Goal: Contribute content: Contribute content

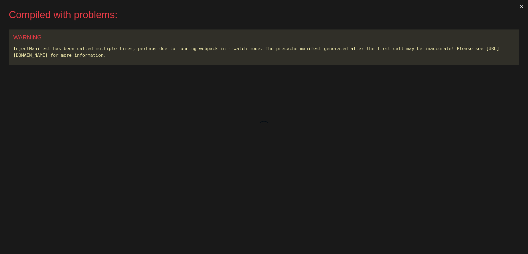
click at [521, 8] on button "×" at bounding box center [522, 6] width 13 height 13
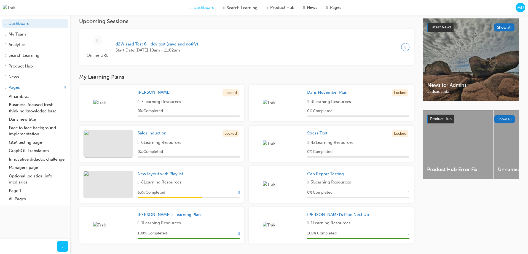
scroll to position [122, 0]
click at [227, 97] on div "Locked" at bounding box center [231, 92] width 16 height 7
click at [228, 97] on div "Locked" at bounding box center [231, 92] width 16 height 7
drag, startPoint x: 228, startPoint y: 97, endPoint x: 192, endPoint y: 107, distance: 37.7
click at [225, 97] on div "Locked" at bounding box center [231, 92] width 16 height 7
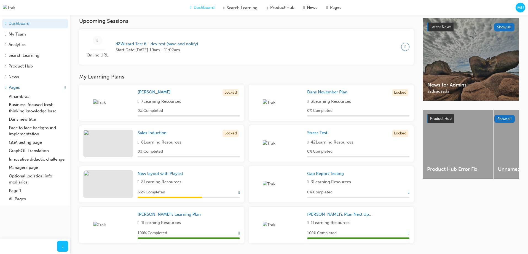
click at [192, 105] on div "7 Learning Resources" at bounding box center [189, 101] width 102 height 6
click at [173, 105] on span "7 Learning Resources" at bounding box center [161, 101] width 40 height 6
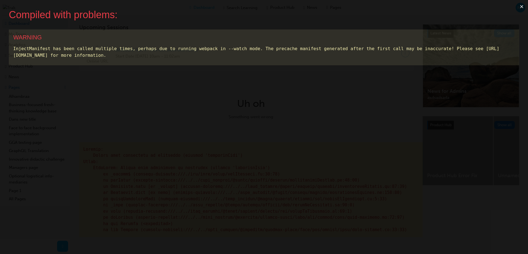
scroll to position [0, 0]
click at [521, 4] on button "×" at bounding box center [522, 6] width 13 height 13
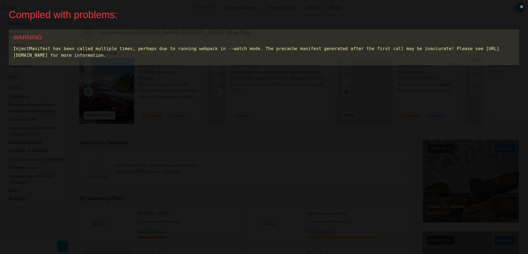
drag, startPoint x: 255, startPoint y: 37, endPoint x: 271, endPoint y: 38, distance: 15.2
click at [259, 38] on div "WARNING" at bounding box center [264, 37] width 502 height 7
click at [521, 7] on button "×" at bounding box center [522, 6] width 13 height 13
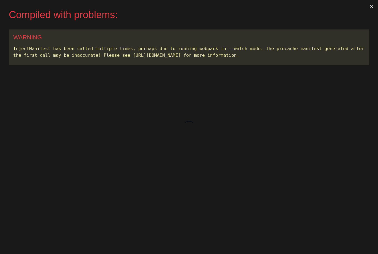
click at [372, 7] on button "×" at bounding box center [371, 6] width 13 height 13
click at [371, 7] on button "×" at bounding box center [371, 6] width 13 height 13
click at [371, 6] on button "×" at bounding box center [371, 6] width 13 height 13
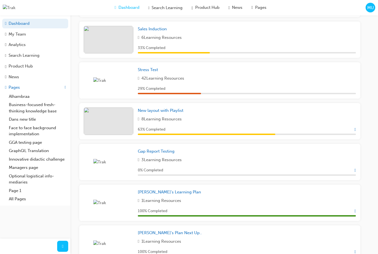
scroll to position [91, 0]
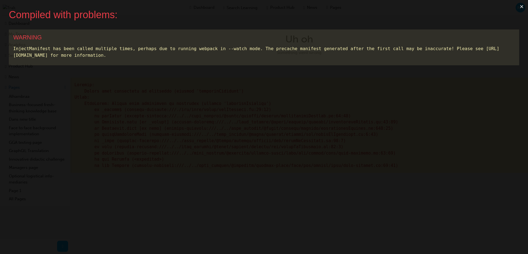
click at [519, 7] on button "×" at bounding box center [522, 6] width 13 height 13
click at [518, 6] on button "×" at bounding box center [522, 6] width 13 height 13
click at [522, 6] on button "×" at bounding box center [522, 6] width 13 height 13
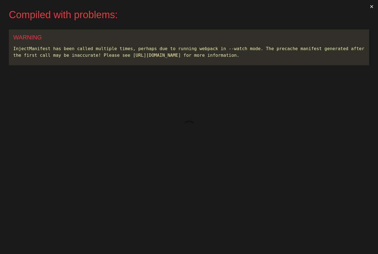
click at [371, 7] on button "×" at bounding box center [371, 6] width 13 height 13
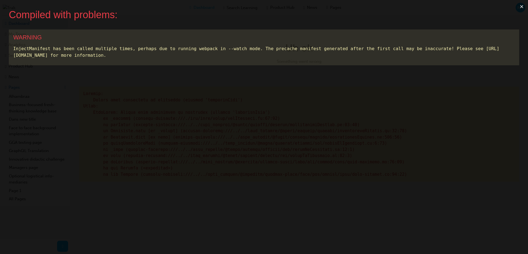
click at [377, 6] on button "×" at bounding box center [522, 6] width 13 height 13
click at [523, 7] on button "×" at bounding box center [522, 6] width 13 height 13
click at [521, 7] on button "×" at bounding box center [522, 6] width 13 height 13
drag, startPoint x: 522, startPoint y: 7, endPoint x: 519, endPoint y: 8, distance: 3.0
click at [519, 8] on button "×" at bounding box center [522, 6] width 13 height 13
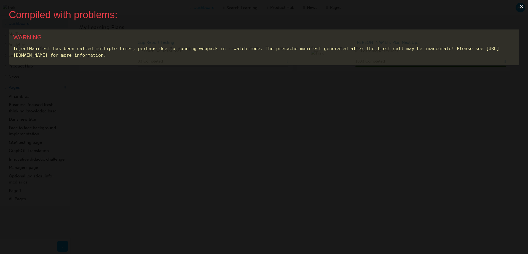
click at [523, 7] on button "×" at bounding box center [522, 6] width 13 height 13
click at [524, 7] on button "×" at bounding box center [522, 6] width 13 height 13
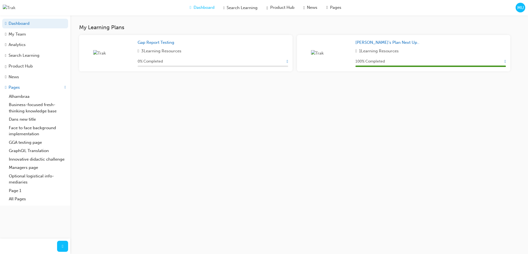
click at [130, 116] on div "My Learning Plans Gap Report Testing 3 Learning Resources 0 % Completed Marc's …" at bounding box center [264, 127] width 528 height 254
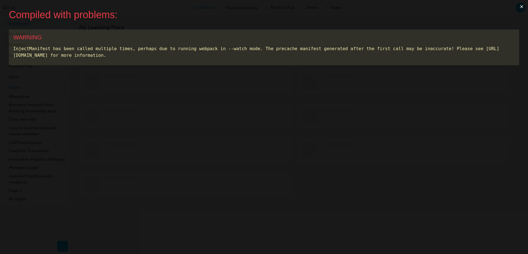
click at [519, 7] on button "×" at bounding box center [522, 6] width 13 height 13
click at [519, 8] on button "×" at bounding box center [522, 6] width 13 height 13
click at [525, 6] on button "×" at bounding box center [522, 6] width 13 height 13
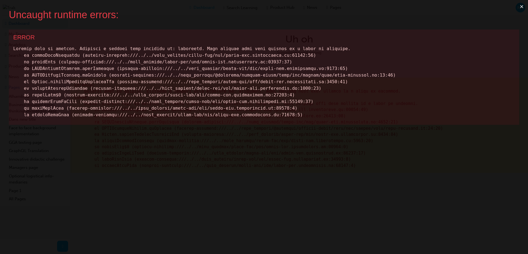
click at [524, 6] on button "×" at bounding box center [522, 6] width 13 height 13
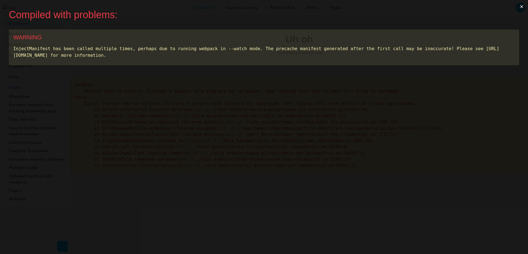
click at [524, 6] on button "×" at bounding box center [522, 6] width 13 height 13
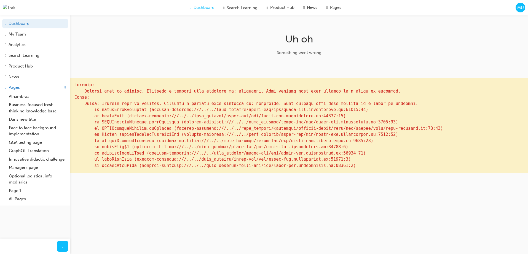
drag, startPoint x: 338, startPoint y: 95, endPoint x: 383, endPoint y: 100, distance: 46.1
click at [338, 95] on pre at bounding box center [299, 125] width 458 height 95
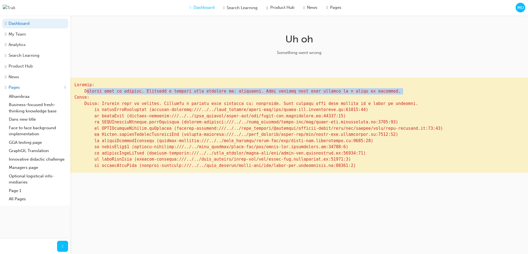
drag, startPoint x: 402, startPoint y: 97, endPoint x: 85, endPoint y: 97, distance: 317.0
click at [85, 97] on pre at bounding box center [299, 125] width 458 height 95
copy pre "Element type is invalid. Received a promise that resolves to: undefined. Lazy e…"
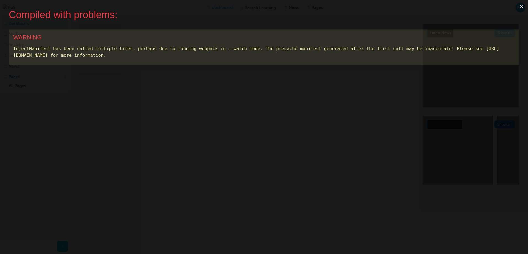
click at [524, 6] on button "×" at bounding box center [522, 6] width 13 height 13
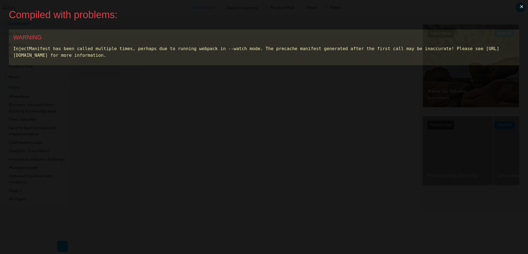
click at [521, 7] on button "×" at bounding box center [522, 6] width 13 height 13
click at [524, 6] on button "×" at bounding box center [522, 6] width 13 height 13
click at [521, 7] on button "×" at bounding box center [522, 6] width 13 height 13
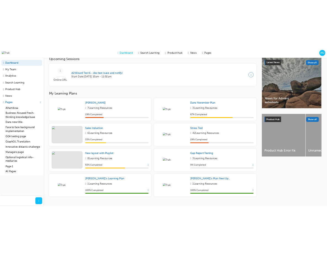
scroll to position [141, 0]
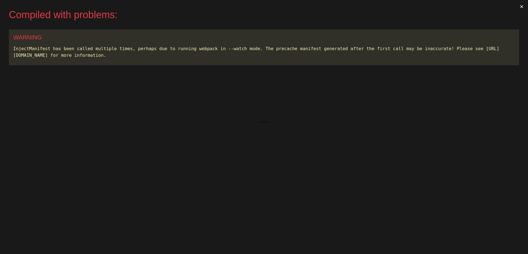
click at [527, 7] on button "×" at bounding box center [522, 6] width 13 height 13
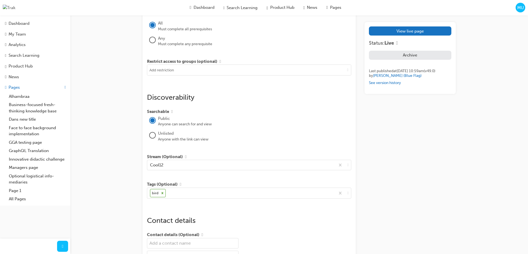
scroll to position [516, 0]
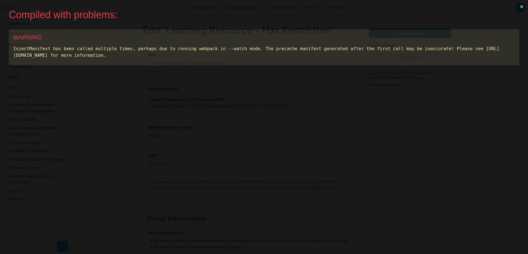
click at [521, 6] on button "×" at bounding box center [522, 6] width 13 height 13
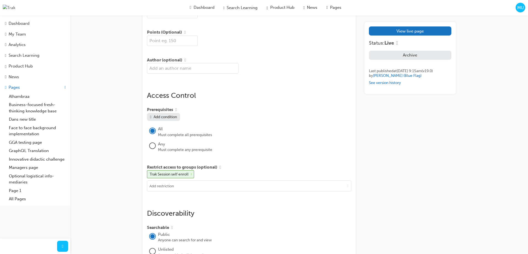
scroll to position [3112, 0]
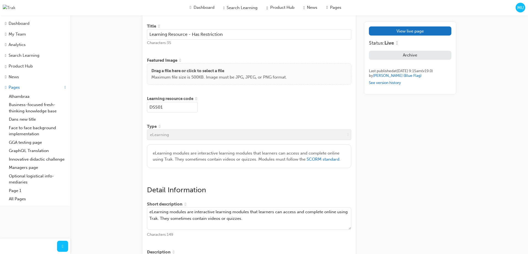
scroll to position [0, 0]
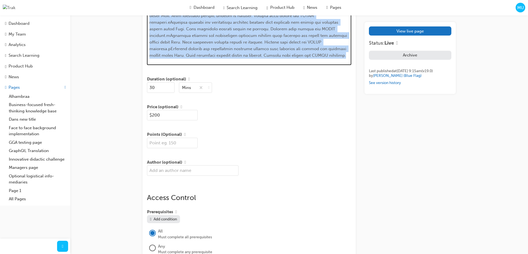
scroll to position [3011, 0]
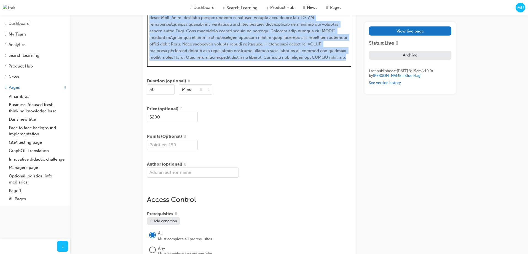
drag, startPoint x: 221, startPoint y: 64, endPoint x: 234, endPoint y: 69, distance: 13.2
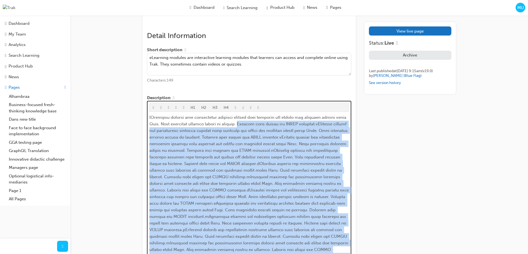
scroll to position [185, 0]
drag, startPoint x: 238, startPoint y: 70, endPoint x: 243, endPoint y: 129, distance: 60.1
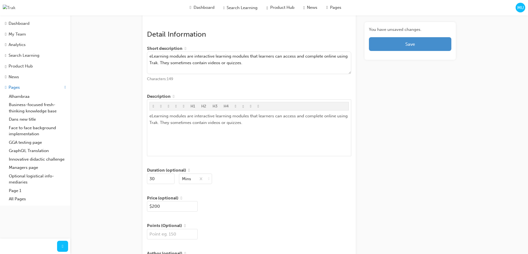
click at [385, 48] on button "Save" at bounding box center [410, 44] width 82 height 14
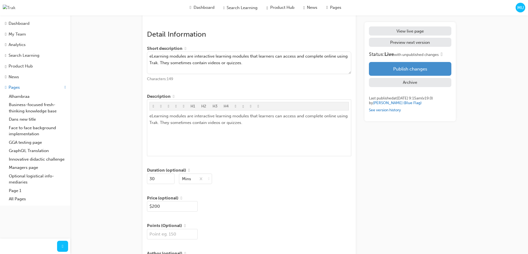
click at [397, 68] on button "Publish changes" at bounding box center [410, 69] width 82 height 14
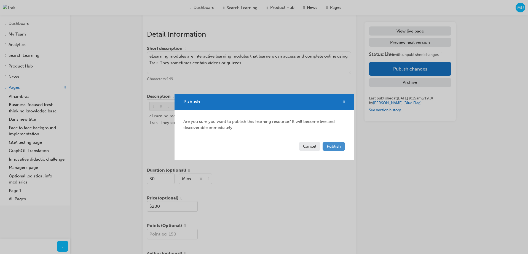
click at [337, 145] on span "Publish" at bounding box center [334, 146] width 14 height 5
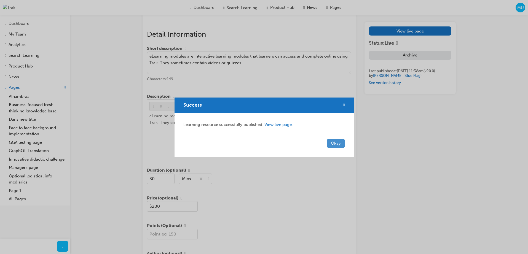
click at [333, 143] on button "Okay" at bounding box center [336, 143] width 18 height 9
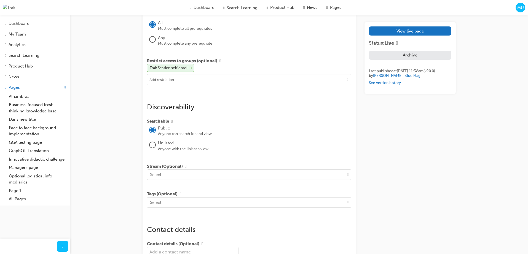
scroll to position [490, 0]
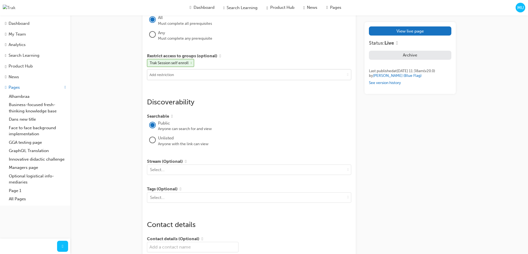
click at [224, 80] on input at bounding box center [249, 75] width 204 height 10
type input "trak lea"
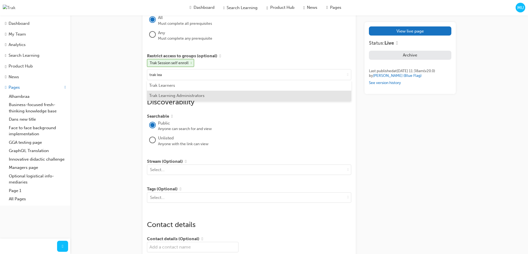
scroll to position [490, 0]
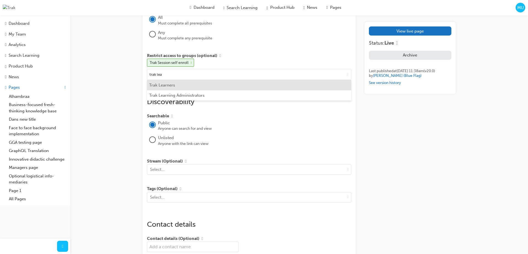
click at [214, 90] on li "Trak Learners" at bounding box center [249, 85] width 204 height 10
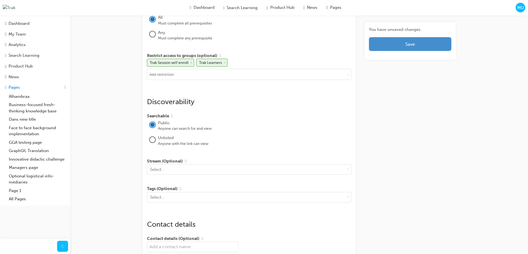
click at [395, 47] on button "Save" at bounding box center [410, 44] width 82 height 14
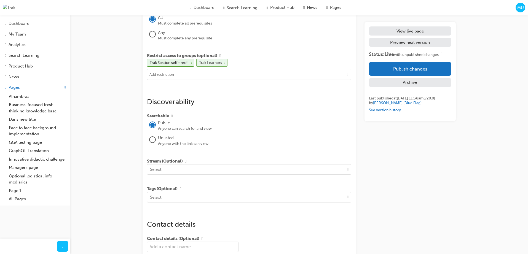
click at [225, 64] on span "cross-icon" at bounding box center [224, 63] width 1 height 3
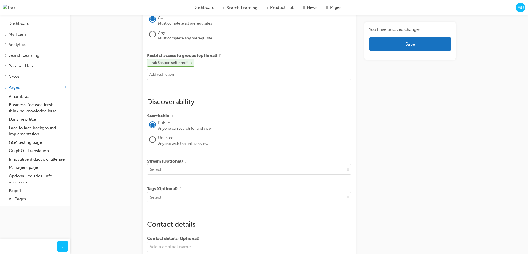
click at [192, 64] on span "cross-icon" at bounding box center [191, 63] width 1 height 3
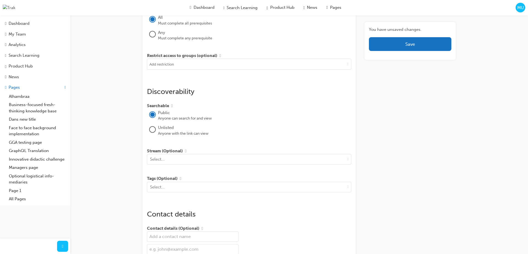
drag, startPoint x: 407, startPoint y: 80, endPoint x: 404, endPoint y: 56, distance: 23.6
click at [213, 70] on input at bounding box center [249, 64] width 204 height 10
type input "t"
type input "test"
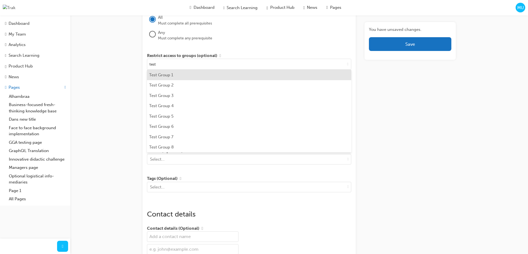
click at [208, 80] on li "Test Group 1" at bounding box center [249, 75] width 204 height 10
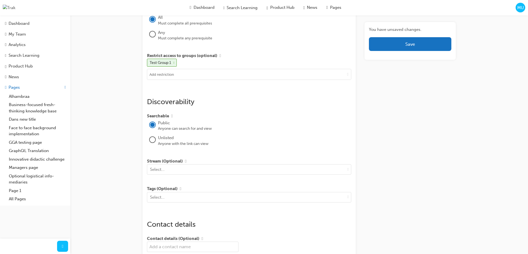
click at [396, 47] on button "Save" at bounding box center [410, 44] width 82 height 14
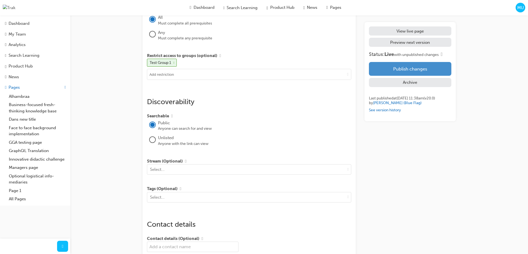
click at [394, 74] on button "Publish changes" at bounding box center [410, 69] width 82 height 14
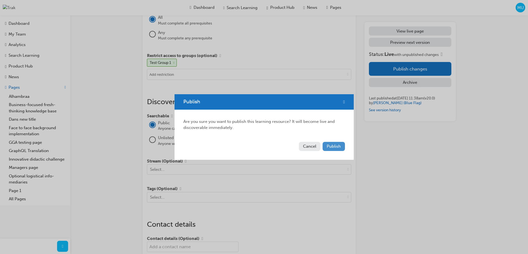
click at [335, 146] on span "Publish" at bounding box center [334, 146] width 14 height 5
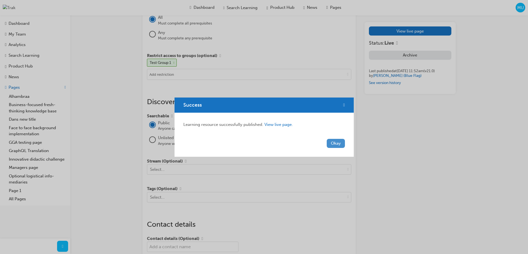
click at [341, 145] on button "Okay" at bounding box center [336, 143] width 18 height 9
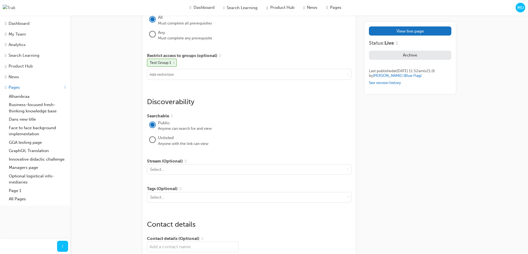
drag, startPoint x: 110, startPoint y: 58, endPoint x: 112, endPoint y: 56, distance: 3.5
click at [110, 58] on div "Edit "Learning Resource - Has Restriction" Title Learning Resource - Has Restri…" at bounding box center [264, 0] width 528 height 981
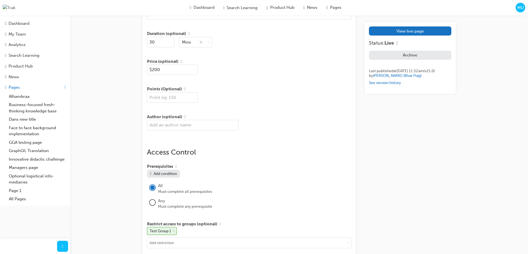
scroll to position [337, 0]
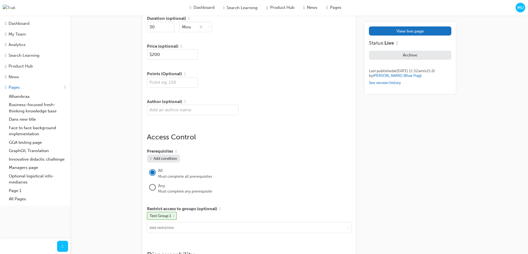
drag, startPoint x: 104, startPoint y: 41, endPoint x: 143, endPoint y: 3, distance: 54.6
click at [105, 40] on div "Edit "Learning Resource - Has Restriction" Title Learning Resource - Has Restri…" at bounding box center [264, 153] width 528 height 981
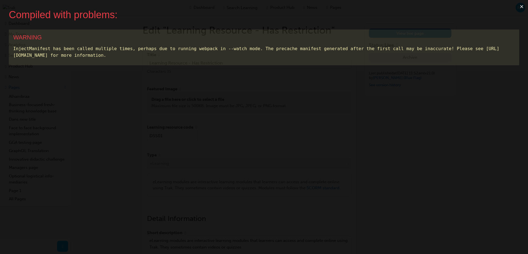
scroll to position [0, 0]
click at [520, 7] on button "×" at bounding box center [522, 6] width 13 height 13
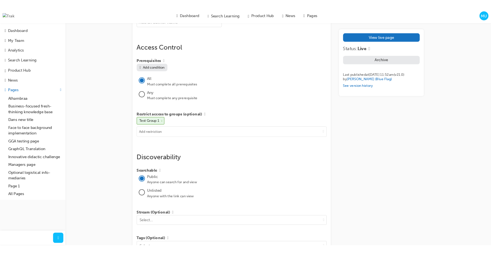
scroll to position [434, 0]
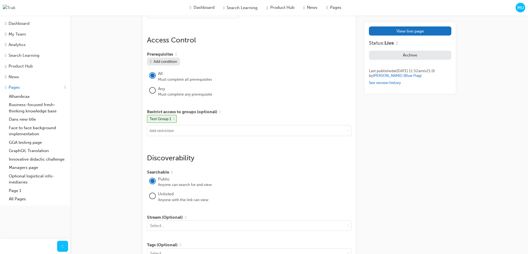
click at [221, 114] on span "info-icon" at bounding box center [220, 112] width 1 height 5
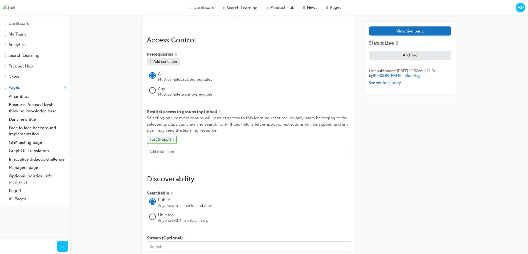
click at [221, 114] on span "info-icon" at bounding box center [220, 112] width 1 height 5
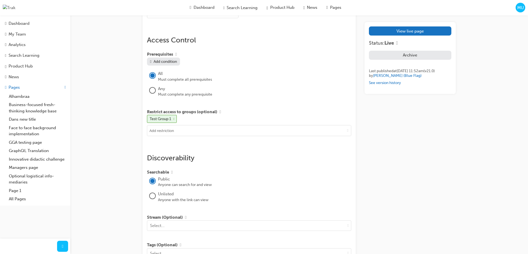
click at [109, 49] on div "Edit "Learning Resource - Has Restriction" Title Learning Resource - Has Restri…" at bounding box center [264, 56] width 528 height 981
click at [221, 114] on span "info-icon" at bounding box center [220, 112] width 1 height 5
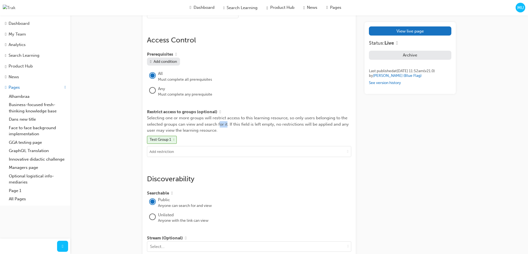
drag, startPoint x: 228, startPoint y: 134, endPoint x: 220, endPoint y: 133, distance: 7.8
click at [220, 133] on div "Selecting one or more groups will restrict access to this learning resource, so…" at bounding box center [249, 124] width 204 height 19
click at [226, 134] on div "Selecting one or more groups will restrict access to this learning resource, so…" at bounding box center [249, 124] width 204 height 19
drag, startPoint x: 229, startPoint y: 133, endPoint x: 218, endPoint y: 133, distance: 11.0
click at [218, 133] on div "Selecting one or more groups will restrict access to this learning resource, so…" at bounding box center [249, 124] width 204 height 19
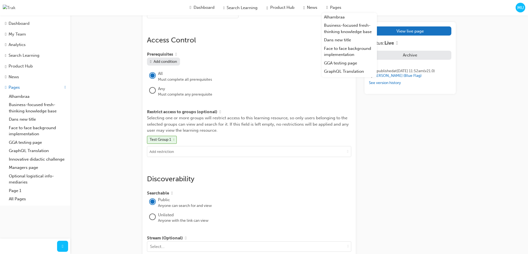
drag, startPoint x: 519, startPoint y: 26, endPoint x: 526, endPoint y: 26, distance: 6.9
click at [519, 26] on div "Edit "Learning Resource - Has Restriction" Title Learning Resource - Has Restri…" at bounding box center [264, 67] width 528 height 1002
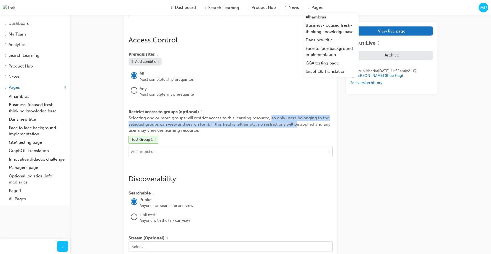
drag, startPoint x: 271, startPoint y: 127, endPoint x: 297, endPoint y: 134, distance: 26.6
click at [297, 134] on div "Selecting one or more groups will restrict access to this learning resource, so…" at bounding box center [231, 124] width 204 height 19
click at [296, 134] on div "Selecting one or more groups will restrict access to this learning resource, so…" at bounding box center [231, 124] width 204 height 19
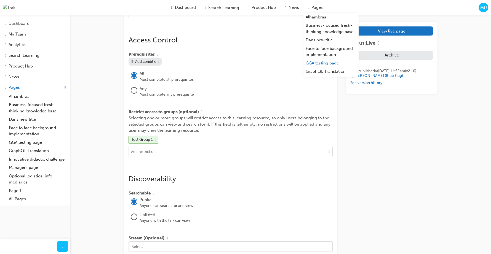
drag, startPoint x: 303, startPoint y: 119, endPoint x: 314, endPoint y: 61, distance: 58.4
click at [303, 115] on div "Restrict access to groups (optional)" at bounding box center [231, 112] width 204 height 6
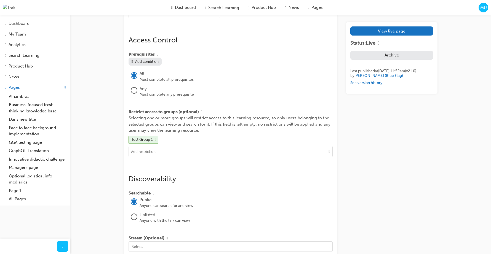
click at [429, 152] on div "View live page Status: Live Archive Last published at Thu 18 Sep 2025 11:52am (…" at bounding box center [391, 64] width 91 height 946
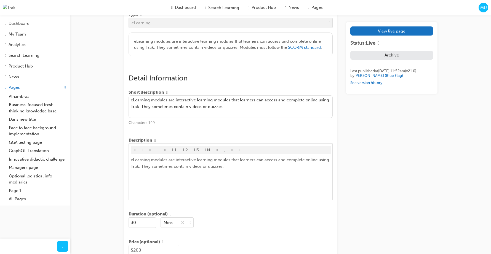
scroll to position [93, 0]
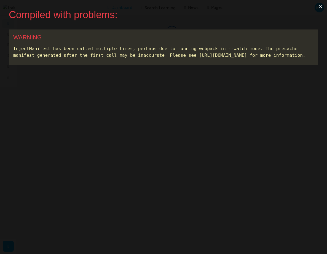
click at [320, 7] on button "×" at bounding box center [320, 6] width 13 height 13
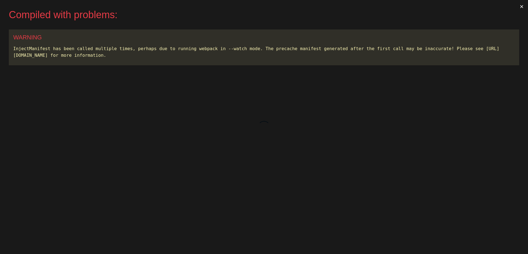
click at [521, 6] on button "×" at bounding box center [522, 6] width 13 height 13
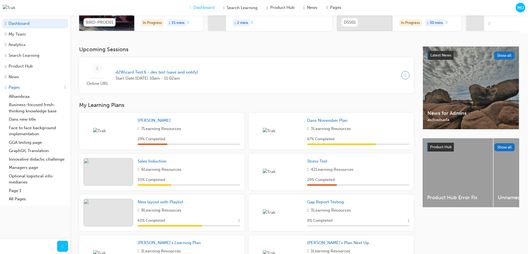
scroll to position [135, 0]
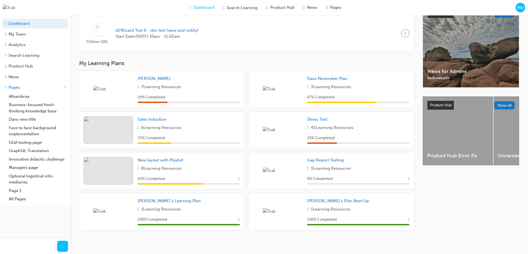
click at [239, 180] on span "Show Progress" at bounding box center [239, 179] width 1 height 5
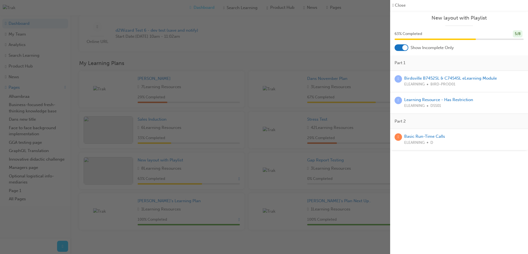
drag, startPoint x: 367, startPoint y: 32, endPoint x: 367, endPoint y: 36, distance: 4.4
click at [367, 32] on div "button" at bounding box center [195, 127] width 390 height 254
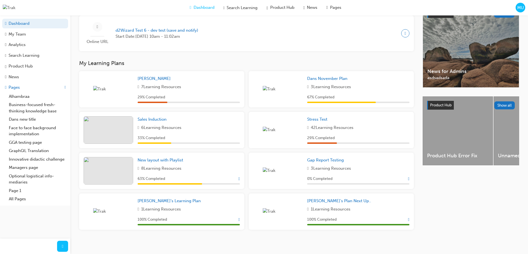
click at [239, 182] on span "Show Progress" at bounding box center [239, 179] width 1 height 5
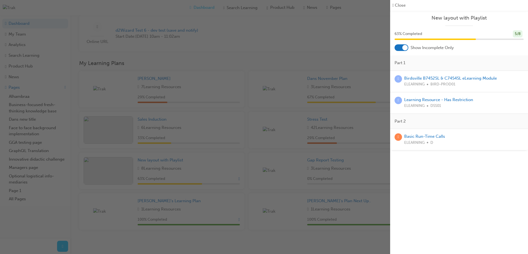
scroll to position [137, 0]
click at [261, 110] on div "button" at bounding box center [195, 127] width 390 height 254
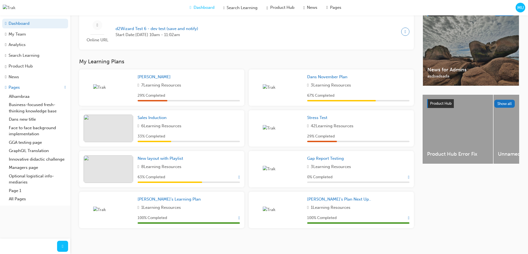
click at [239, 180] on span "Show Progress" at bounding box center [239, 177] width 1 height 5
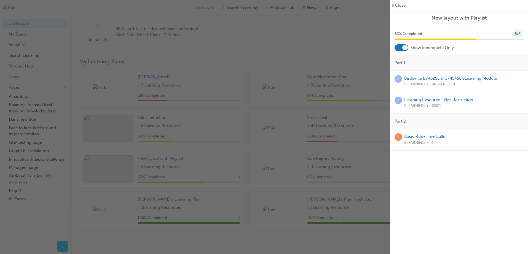
click at [239, 47] on div "button" at bounding box center [195, 127] width 390 height 254
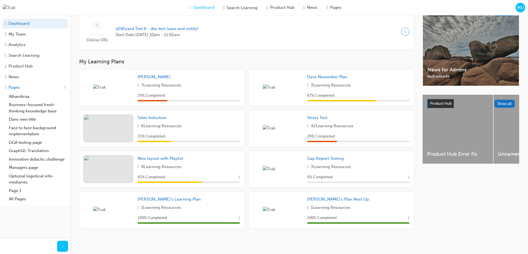
scroll to position [141, 0]
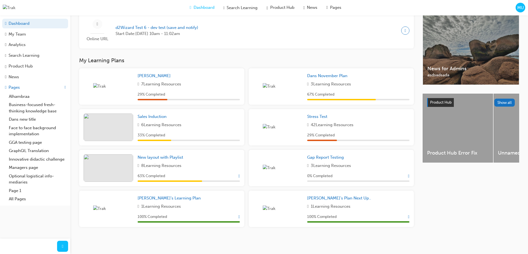
click at [239, 177] on span "Show Progress" at bounding box center [239, 176] width 1 height 5
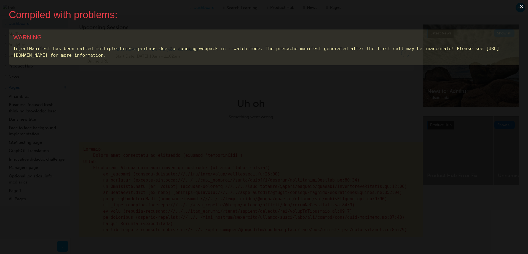
scroll to position [0, 0]
click at [520, 6] on button "×" at bounding box center [522, 6] width 13 height 13
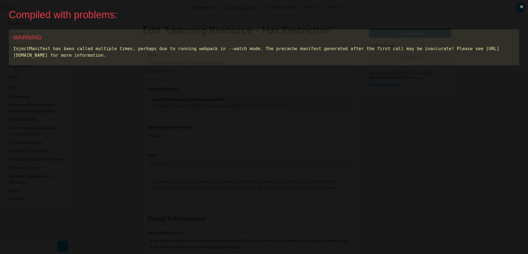
click at [520, 7] on button "×" at bounding box center [522, 6] width 13 height 13
click at [521, 4] on button "×" at bounding box center [522, 6] width 13 height 13
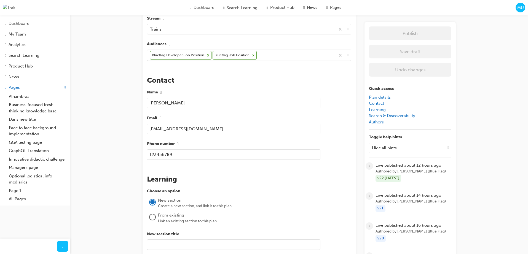
scroll to position [241, 0]
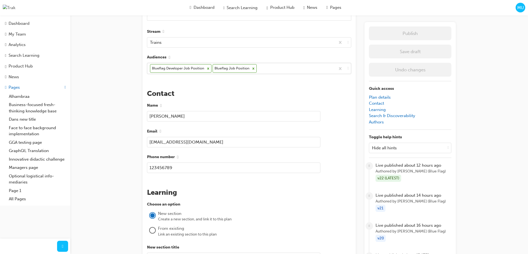
click at [252, 71] on icon at bounding box center [254, 69] width 4 height 4
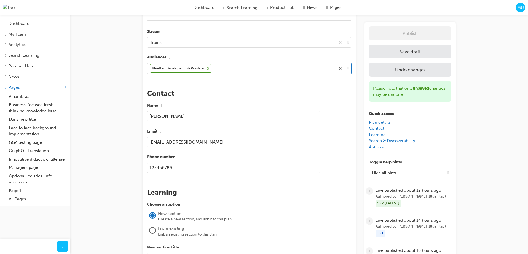
drag, startPoint x: 249, startPoint y: 91, endPoint x: 327, endPoint y: 95, distance: 78.4
click at [250, 91] on div "The recent updates to learning plan sections may require manual migration steps…" at bounding box center [249, 219] width 213 height 826
click at [383, 52] on button "Save draft" at bounding box center [410, 52] width 82 height 14
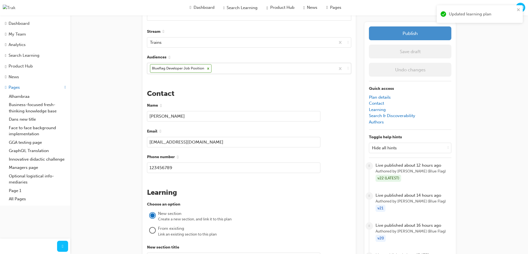
click at [398, 36] on button "Publish" at bounding box center [410, 33] width 82 height 14
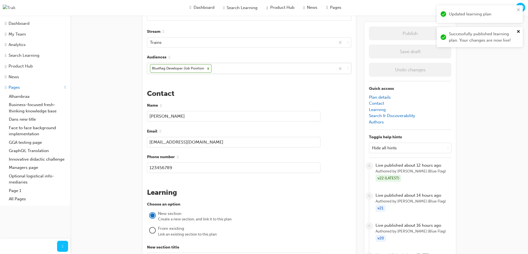
drag, startPoint x: 518, startPoint y: 32, endPoint x: 522, endPoint y: 18, distance: 14.9
click at [518, 32] on icon "close" at bounding box center [518, 31] width 3 height 3
click at [522, 10] on div "Updated learning plan" at bounding box center [480, 14] width 86 height 18
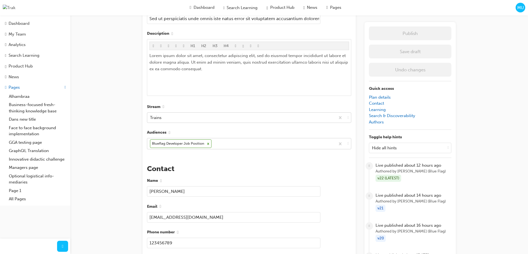
scroll to position [187, 0]
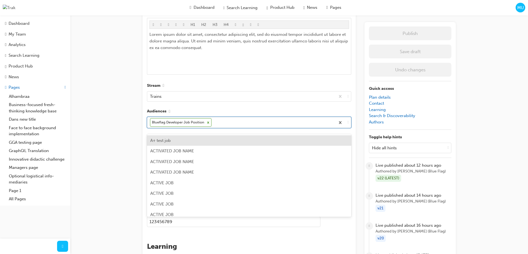
click at [229, 128] on div "Blueflag Developer Job Position" at bounding box center [241, 122] width 188 height 11
type input "blue"
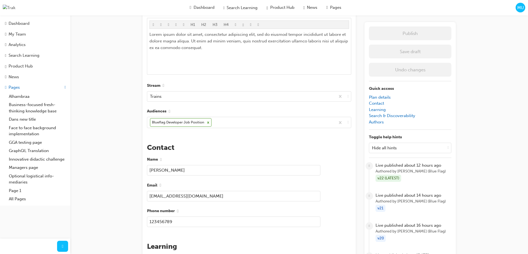
click at [233, 127] on div "Blueflag Developer Job Position" at bounding box center [241, 122] width 188 height 11
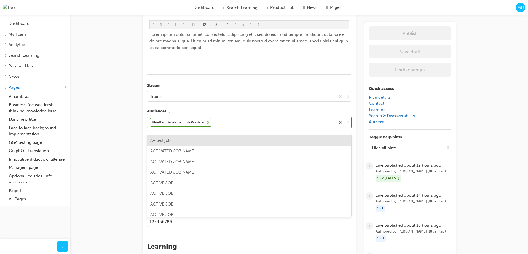
paste input "Blueflag Job Position"
type input "Blueflag Job Position"
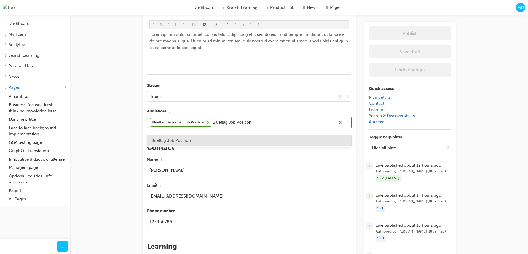
click at [215, 141] on div "Blueflag Job Position" at bounding box center [249, 140] width 204 height 11
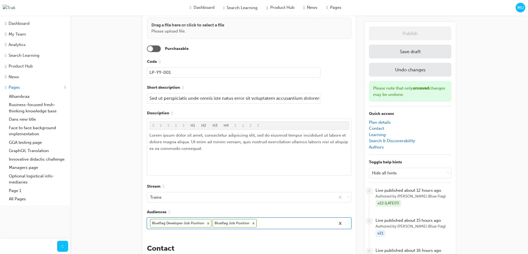
scroll to position [0, 0]
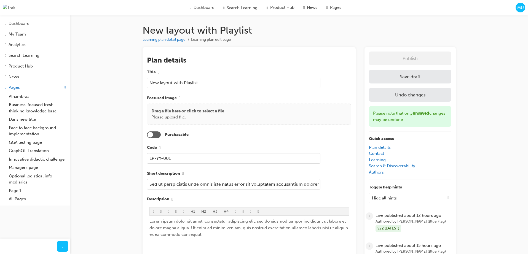
click at [398, 74] on button "Save draft" at bounding box center [410, 77] width 82 height 14
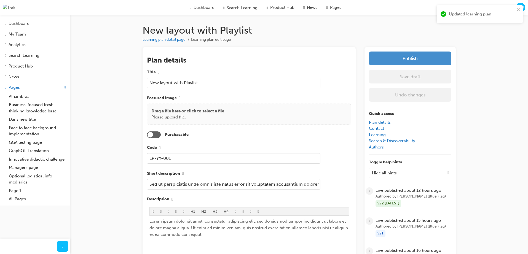
click at [403, 62] on button "Publish" at bounding box center [410, 59] width 82 height 14
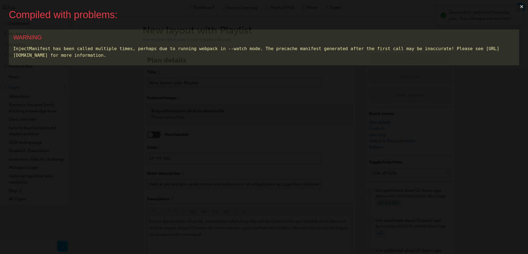
click at [521, 8] on button "×" at bounding box center [522, 6] width 13 height 13
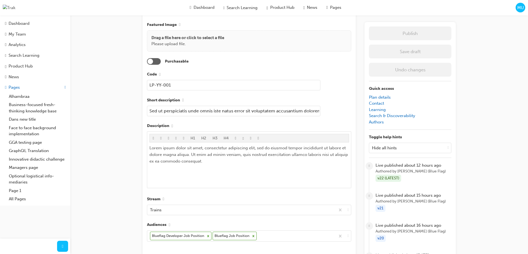
scroll to position [92, 0]
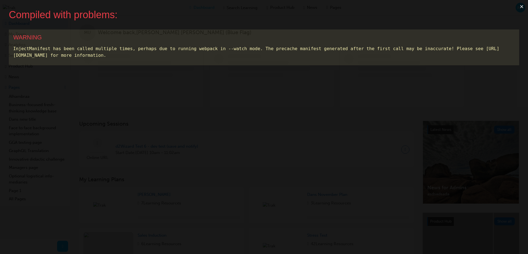
click at [525, 8] on button "×" at bounding box center [522, 6] width 13 height 13
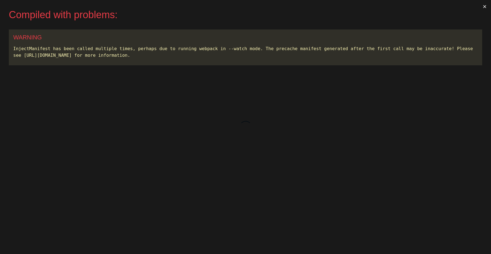
click at [485, 7] on button "×" at bounding box center [484, 6] width 13 height 13
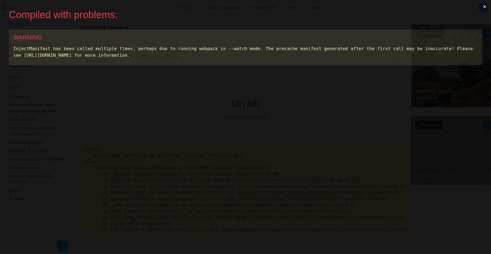
click at [485, 7] on button "×" at bounding box center [484, 6] width 13 height 13
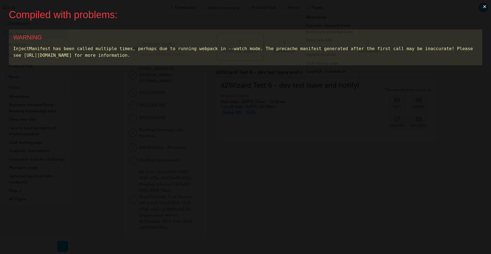
click at [485, 6] on button "×" at bounding box center [484, 6] width 13 height 13
click at [487, 6] on button "×" at bounding box center [484, 6] width 13 height 13
click at [484, 7] on button "×" at bounding box center [484, 6] width 13 height 13
click at [483, 7] on button "×" at bounding box center [484, 6] width 13 height 13
click at [483, 9] on button "×" at bounding box center [484, 6] width 13 height 13
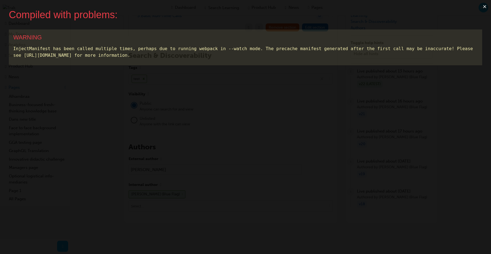
click at [484, 7] on button "×" at bounding box center [484, 6] width 13 height 13
click at [485, 6] on button "×" at bounding box center [484, 6] width 13 height 13
click at [481, 7] on button "×" at bounding box center [484, 6] width 13 height 13
click at [484, 6] on button "×" at bounding box center [484, 6] width 13 height 13
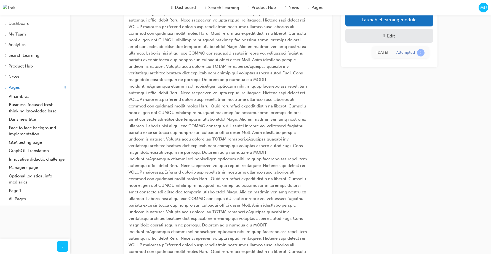
scroll to position [2870, 0]
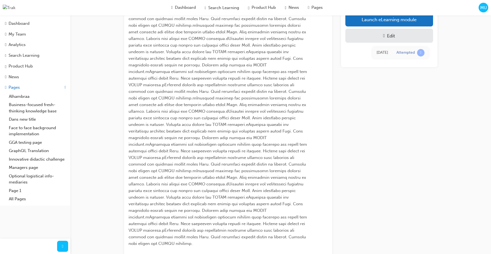
click at [383, 38] on div at bounding box center [384, 36] width 2 height 6
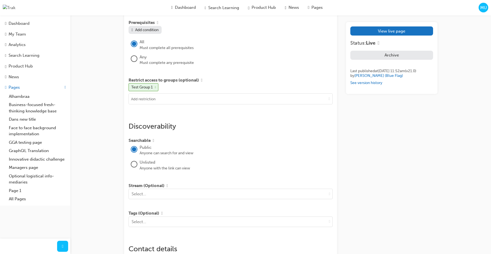
scroll to position [467, 0]
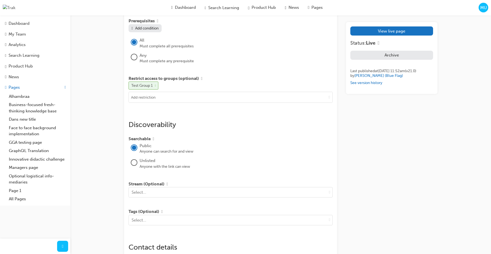
click at [156, 87] on span "cross-icon" at bounding box center [155, 85] width 1 height 3
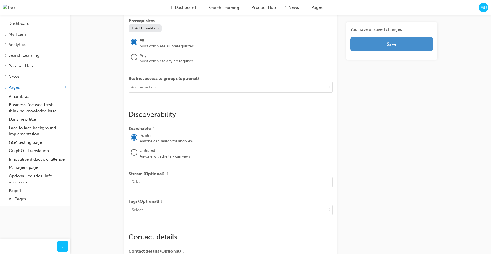
click at [389, 46] on span "Save" at bounding box center [392, 44] width 10 height 6
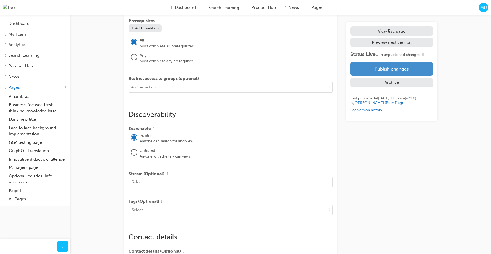
click at [391, 70] on button "Publish changes" at bounding box center [391, 69] width 82 height 14
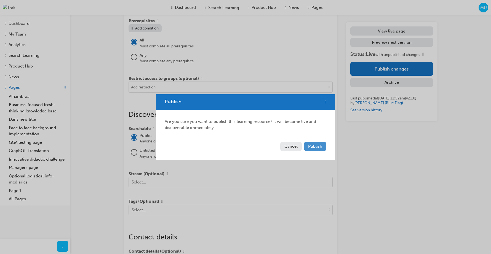
click at [326, 146] on button "Publish" at bounding box center [315, 146] width 22 height 9
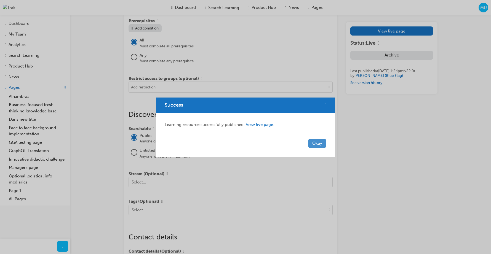
click at [324, 146] on button "Okay" at bounding box center [317, 143] width 18 height 9
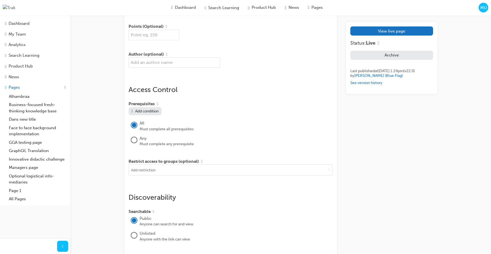
scroll to position [493, 0]
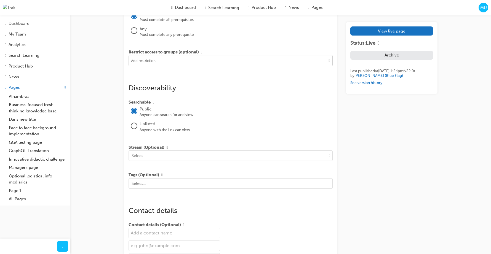
click at [164, 66] on input at bounding box center [231, 60] width 204 height 10
type input "test gr"
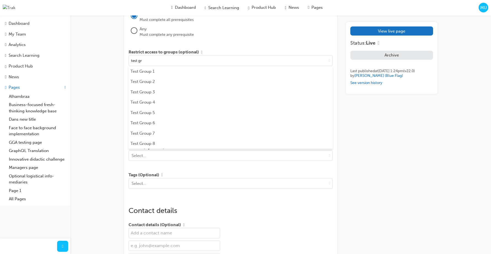
scroll to position [493, 0]
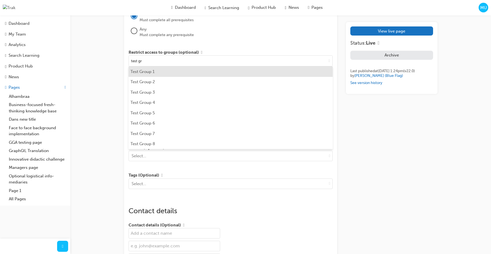
click at [168, 77] on li "Test Group 1" at bounding box center [231, 71] width 204 height 10
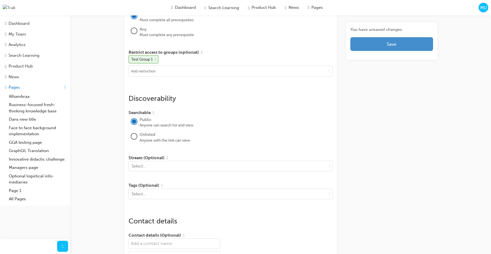
click at [425, 48] on button "Save" at bounding box center [391, 44] width 82 height 14
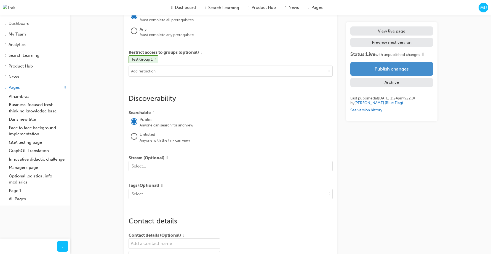
click at [405, 70] on button "Publish changes" at bounding box center [391, 69] width 82 height 14
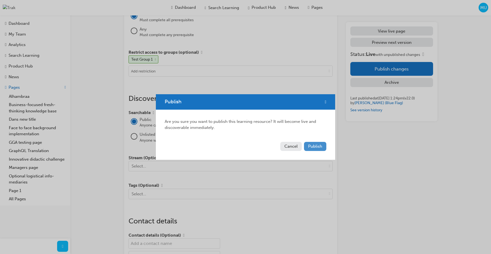
click at [318, 148] on span "Publish" at bounding box center [315, 146] width 14 height 5
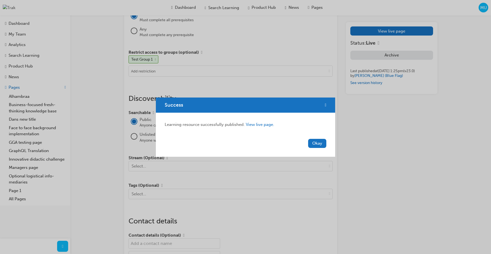
click at [314, 148] on div "Okay" at bounding box center [245, 147] width 179 height 20
click at [316, 146] on button "Okay" at bounding box center [317, 143] width 18 height 9
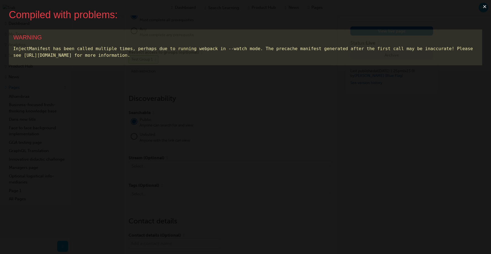
scroll to position [0, 0]
click at [483, 6] on button "×" at bounding box center [484, 6] width 13 height 13
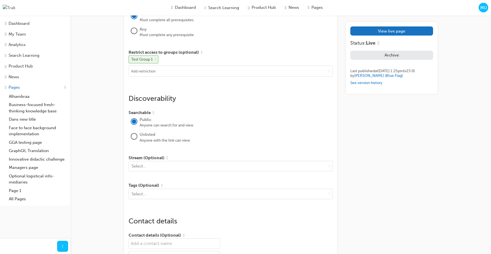
click at [156, 61] on span "cross-icon" at bounding box center [155, 59] width 1 height 3
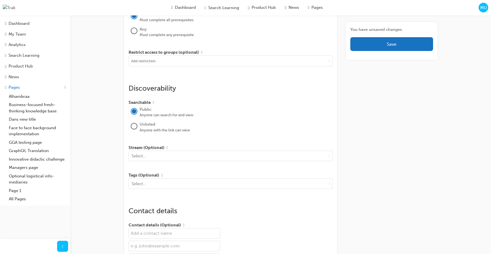
drag, startPoint x: 390, startPoint y: 45, endPoint x: 395, endPoint y: 62, distance: 17.1
click at [390, 45] on span "Save" at bounding box center [392, 44] width 10 height 6
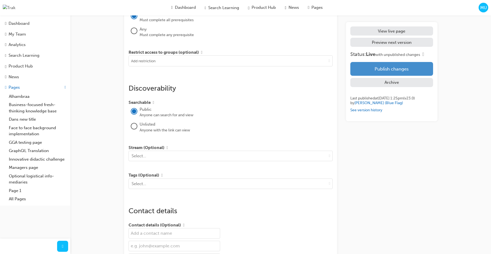
click at [396, 73] on button "Publish changes" at bounding box center [391, 69] width 82 height 14
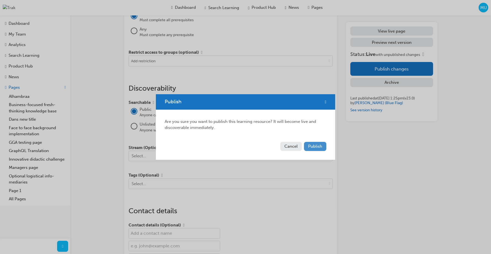
click at [322, 145] on span "Publish" at bounding box center [315, 146] width 14 height 5
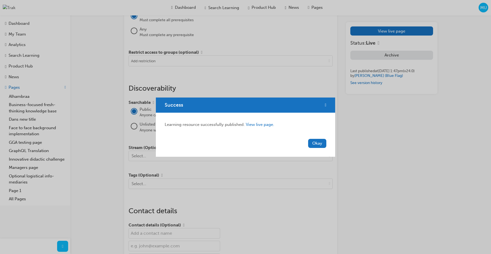
drag, startPoint x: 316, startPoint y: 144, endPoint x: 339, endPoint y: 146, distance: 23.0
click at [316, 144] on button "Okay" at bounding box center [317, 143] width 18 height 9
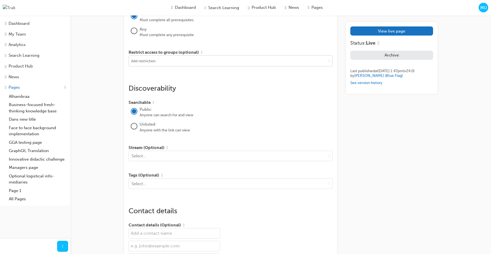
click at [207, 66] on input at bounding box center [231, 61] width 204 height 10
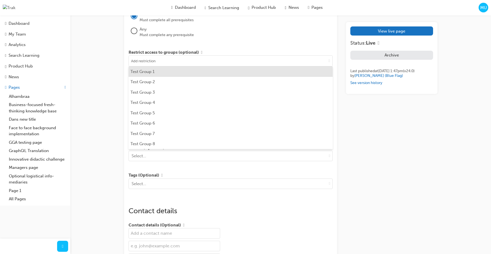
click at [196, 77] on li "Test Group 1" at bounding box center [231, 71] width 204 height 10
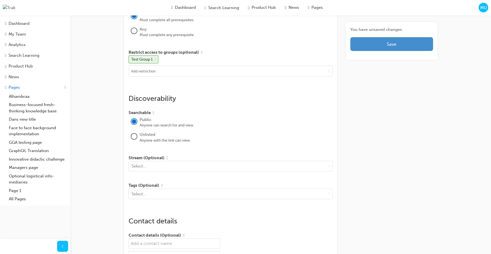
click at [365, 48] on button "Save" at bounding box center [391, 44] width 82 height 14
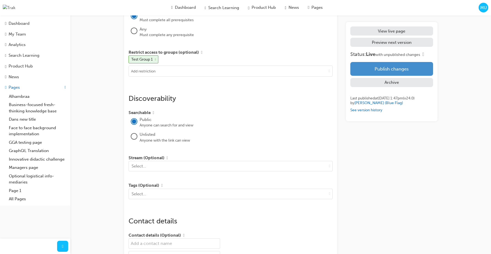
click at [377, 69] on button "Publish changes" at bounding box center [391, 69] width 82 height 14
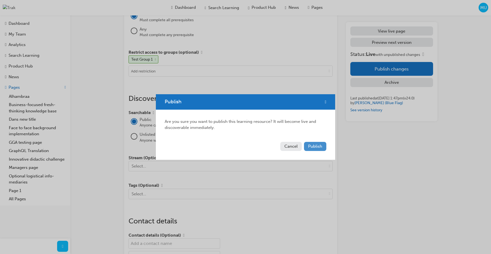
click at [310, 143] on button "Publish" at bounding box center [315, 146] width 22 height 9
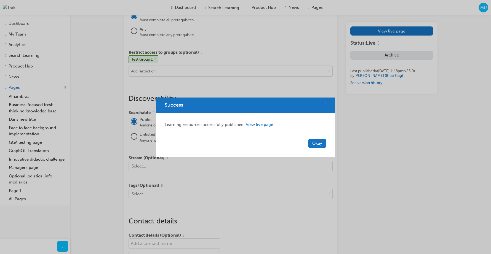
click at [314, 145] on button "Okay" at bounding box center [317, 143] width 18 height 9
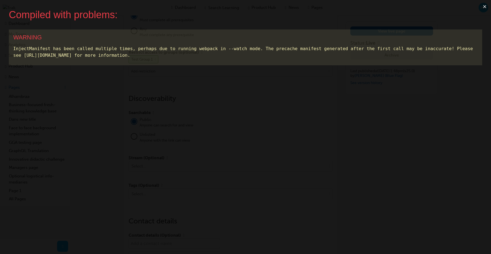
click at [485, 7] on button "×" at bounding box center [484, 6] width 13 height 13
click at [488, 6] on button "×" at bounding box center [484, 6] width 13 height 13
drag, startPoint x: 394, startPoint y: 19, endPoint x: 407, endPoint y: 18, distance: 13.3
click at [395, 19] on div "Compiled with problems:" at bounding box center [241, 15] width 465 height 12
click at [482, 7] on button "×" at bounding box center [484, 6] width 13 height 13
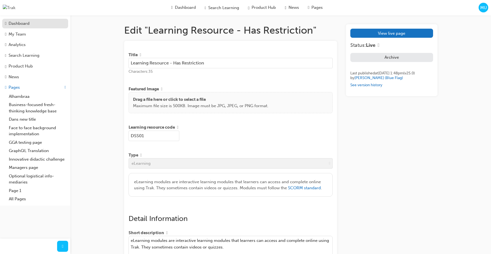
click at [23, 22] on div "Dashboard" at bounding box center [19, 23] width 21 height 6
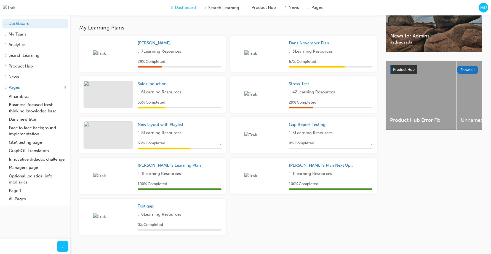
scroll to position [163, 0]
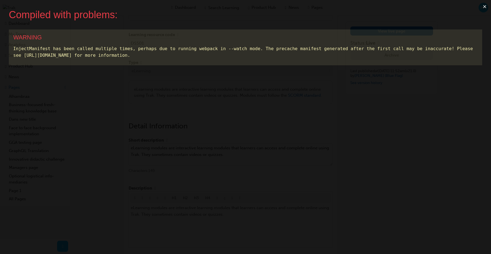
click at [486, 6] on button "×" at bounding box center [484, 6] width 13 height 13
click at [483, 7] on button "×" at bounding box center [484, 6] width 13 height 13
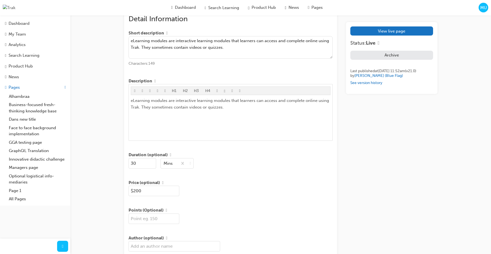
scroll to position [188, 0]
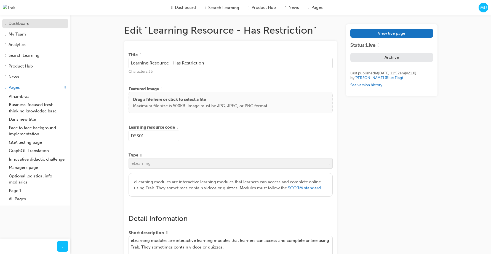
click at [20, 21] on div "Dashboard" at bounding box center [19, 23] width 21 height 6
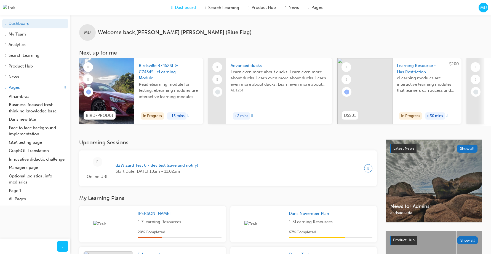
click at [175, 33] on span "Welcome back , Marc Umali (Blue Flag)" at bounding box center [175, 33] width 154 height 6
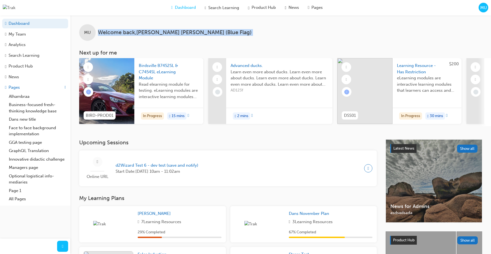
click at [175, 33] on span "Welcome back , Marc Umali (Blue Flag)" at bounding box center [175, 33] width 154 height 6
click at [201, 38] on div "MU Welcome back , Marc Umali (Blue Flag)" at bounding box center [280, 27] width 421 height 25
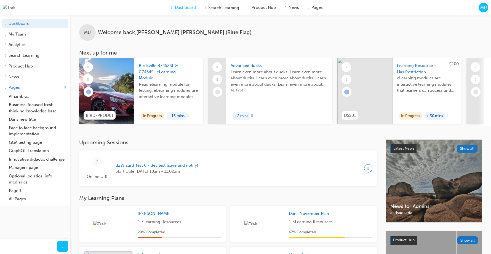
click at [188, 33] on span "Welcome back , Marc Umali (Blue Flag)" at bounding box center [175, 33] width 154 height 6
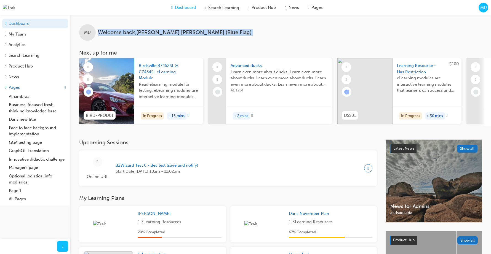
click at [188, 33] on span "Welcome back , Marc Umali (Blue Flag)" at bounding box center [175, 33] width 154 height 6
click at [202, 33] on div "MU Welcome back , Marc Umali (Blue Flag)" at bounding box center [280, 27] width 421 height 25
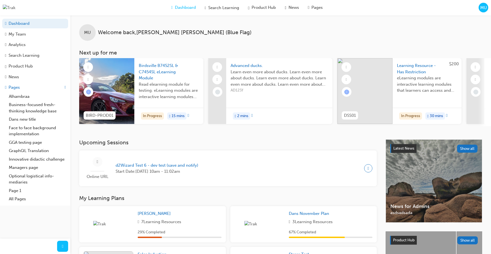
click at [186, 32] on span "Welcome back , Marc Umali (Blue Flag)" at bounding box center [175, 33] width 154 height 6
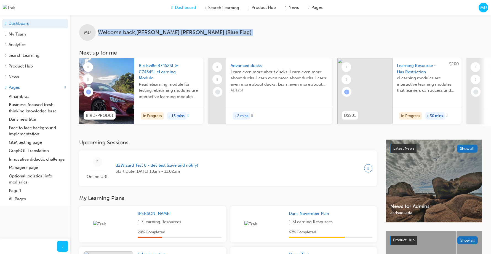
click at [186, 32] on span "Welcome back , Marc Umali (Blue Flag)" at bounding box center [175, 33] width 154 height 6
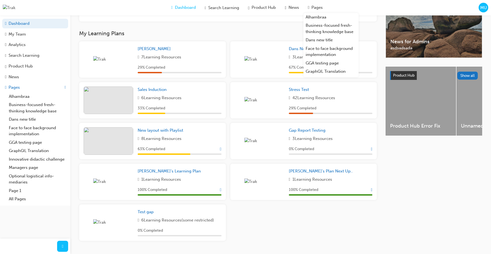
scroll to position [182, 0]
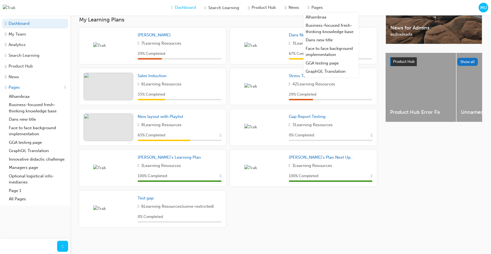
drag, startPoint x: 220, startPoint y: 141, endPoint x: 222, endPoint y: 136, distance: 5.4
click at [221, 140] on div "New layout with Playlist 8 Learning Resources 63 % Completed" at bounding box center [152, 127] width 147 height 36
click at [220, 135] on span "Show Progress" at bounding box center [220, 135] width 1 height 5
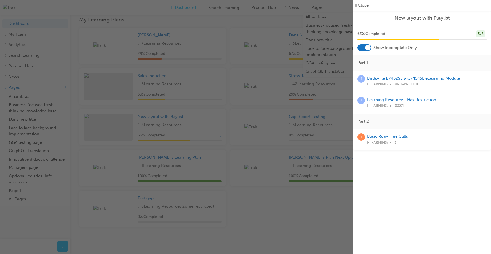
click at [363, 49] on div at bounding box center [365, 47] width 14 height 7
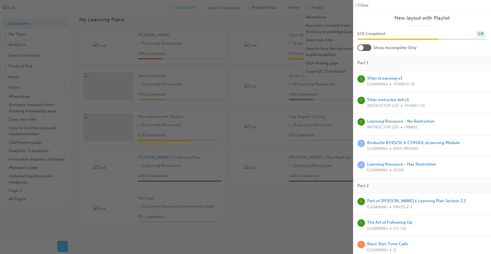
scroll to position [4, 0]
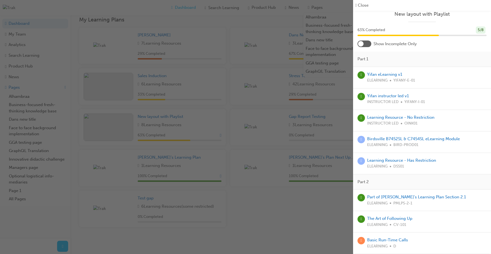
click at [414, 61] on div "Part 1" at bounding box center [422, 59] width 138 height 15
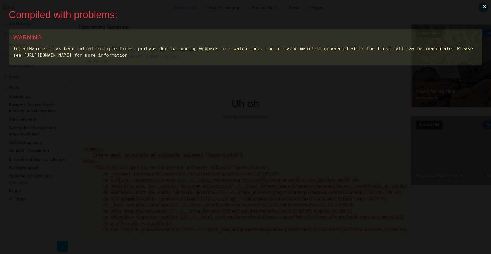
scroll to position [0, 0]
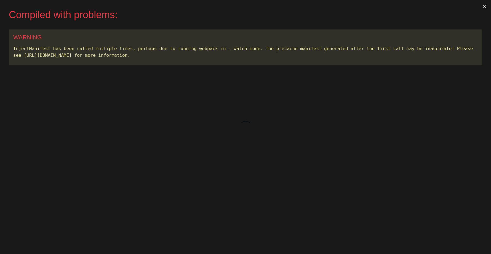
click at [485, 6] on button "×" at bounding box center [484, 6] width 13 height 13
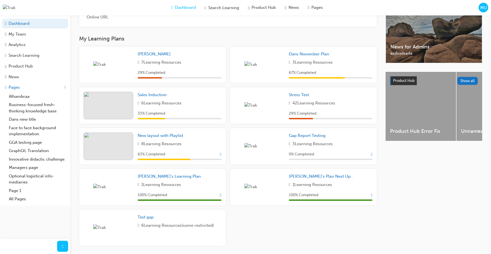
scroll to position [182, 0]
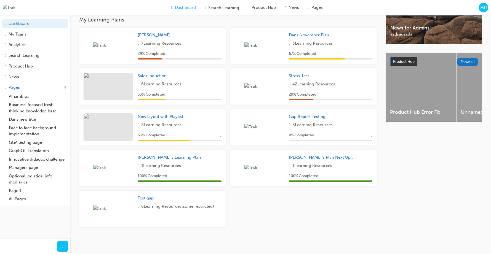
click at [426, 165] on div "Latest News Show all News for Admins asdsadsada Product Hub Show all Product Hu…" at bounding box center [434, 100] width 97 height 279
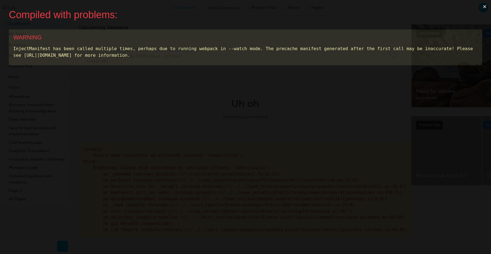
scroll to position [0, 0]
click at [486, 8] on button "×" at bounding box center [484, 6] width 13 height 13
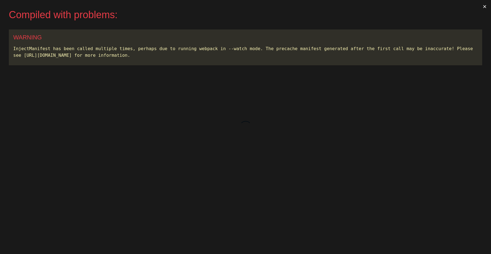
click at [483, 7] on button "×" at bounding box center [484, 6] width 13 height 13
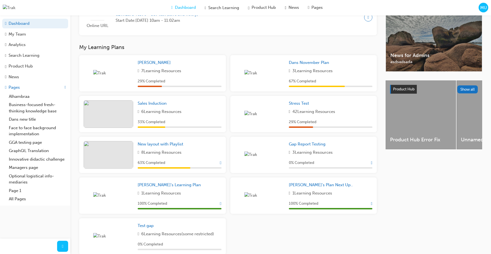
scroll to position [163, 0]
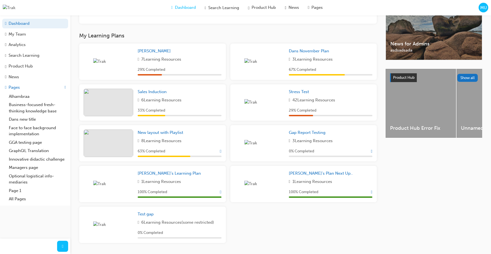
click at [220, 154] on span "Show Progress" at bounding box center [220, 151] width 1 height 5
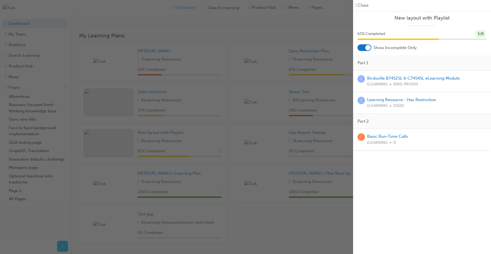
click at [313, 35] on div "button" at bounding box center [176, 127] width 353 height 254
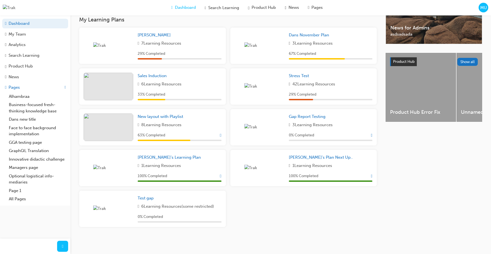
scroll to position [180, 0]
click at [160, 118] on span "New layout with Playlist" at bounding box center [161, 116] width 46 height 5
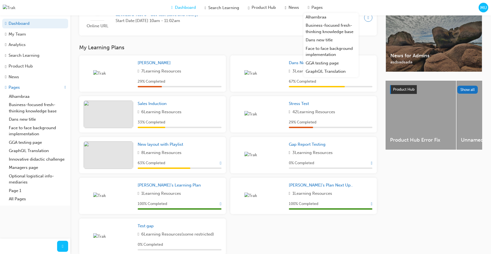
scroll to position [153, 0]
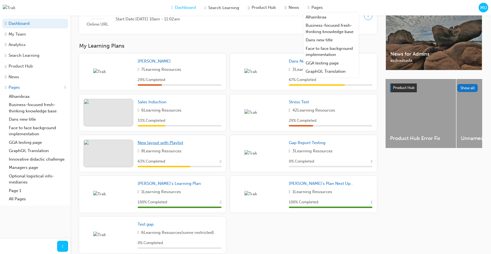
click at [164, 145] on span "New layout with Playlist" at bounding box center [161, 142] width 46 height 5
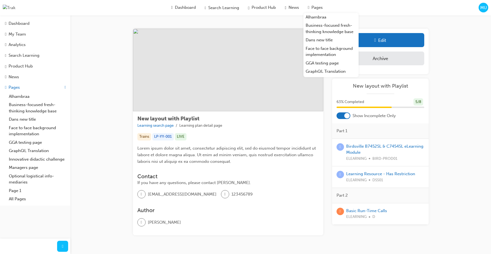
click at [402, 13] on div "Dashboard Search Learning Product Hub News Pages Alhambraa Business-focused fre…" at bounding box center [245, 7] width 491 height 15
drag, startPoint x: 460, startPoint y: 79, endPoint x: 451, endPoint y: 99, distance: 22.3
click at [460, 79] on div "New layout with Playlist Learning search page Learning plan detail page New lay…" at bounding box center [280, 138] width 421 height 247
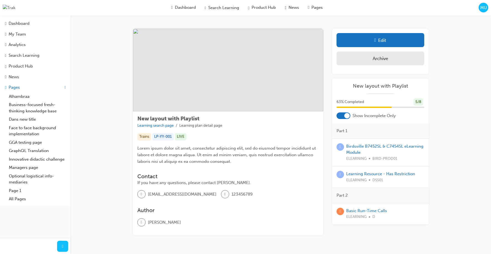
click at [345, 119] on div at bounding box center [347, 116] width 6 height 6
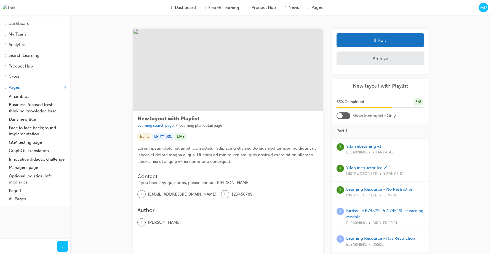
scroll to position [8, 0]
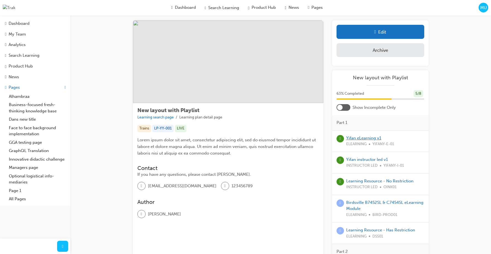
click at [363, 140] on link "Yifan eLearning v1" at bounding box center [363, 138] width 35 height 5
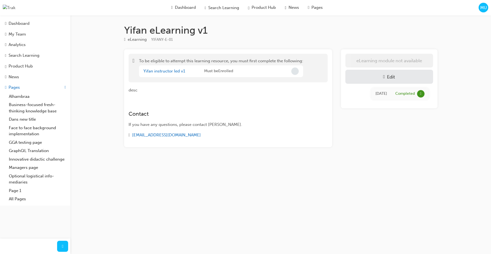
click at [372, 80] on div "Edit" at bounding box center [389, 77] width 79 height 6
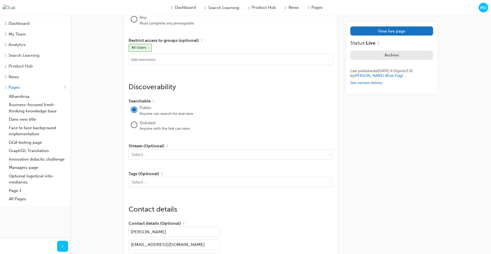
scroll to position [515, 0]
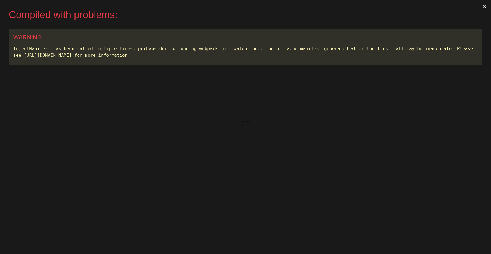
click at [488, 7] on button "×" at bounding box center [484, 6] width 13 height 13
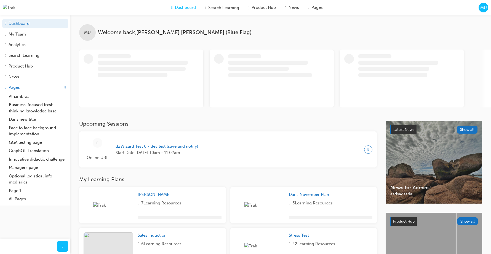
click at [483, 11] on div "MU" at bounding box center [484, 8] width 10 height 10
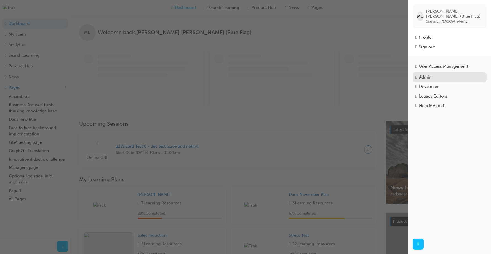
click at [439, 76] on div "Admin" at bounding box center [449, 77] width 68 height 6
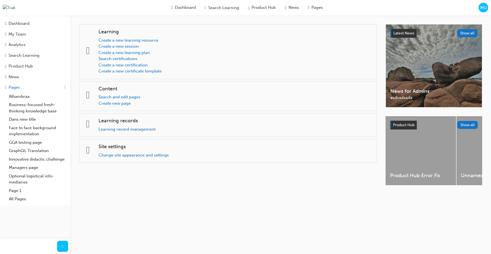
click at [482, 7] on span "MU" at bounding box center [483, 8] width 7 height 6
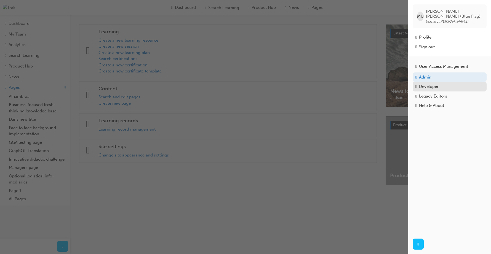
click at [431, 84] on div "Developer" at bounding box center [429, 87] width 20 height 6
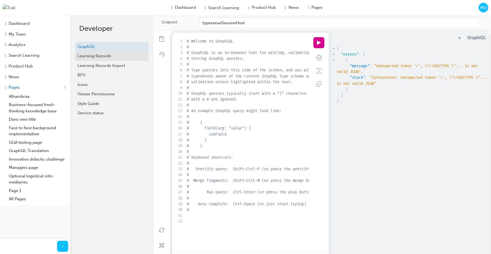
click at [91, 57] on div "Learning Records" at bounding box center [112, 56] width 68 height 6
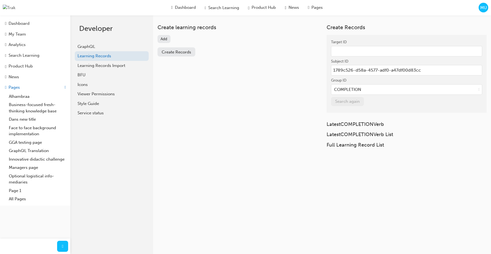
click at [163, 39] on button "Add" at bounding box center [164, 39] width 13 height 8
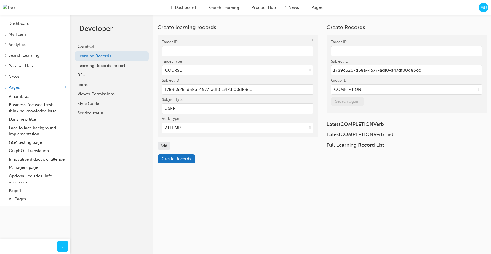
click at [193, 53] on input "Target ID" at bounding box center [237, 51] width 151 height 10
paste input "ce134fed-b8d3-4ded-bd00-80d8baebbc67"
type input "ce134fed-b8d3-4ded-bd00-80d8baebbc67"
click at [228, 89] on input "1789c526-d58a-4577-adf0-a47df00d83cc" at bounding box center [237, 89] width 151 height 10
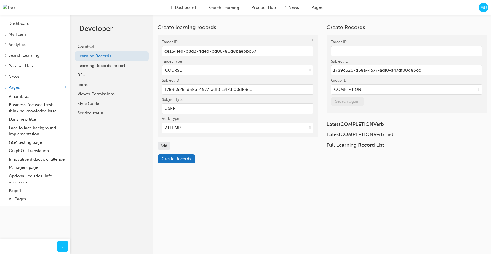
click at [228, 89] on input "1789c526-d58a-4577-adf0-a47df00d83cc" at bounding box center [237, 89] width 151 height 10
paste input "5304baba-9940-4730-a7d2-16b947d84457"
type input "5304baba-9940-4730-a7d2-16b947d84457"
drag, startPoint x: 236, startPoint y: 178, endPoint x: 233, endPoint y: 168, distance: 10.5
click at [236, 178] on div "Create learning records Target ID ce134fed-b8d3-4ded-bd00-80d8baebbc67 Target T…" at bounding box center [280, 142] width 421 height 254
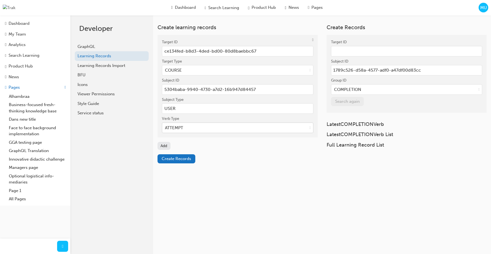
click at [202, 127] on div "ATTEMPT" at bounding box center [234, 128] width 145 height 10
click at [166, 127] on input "Verb Type ATTEMPT" at bounding box center [165, 128] width 1 height 5
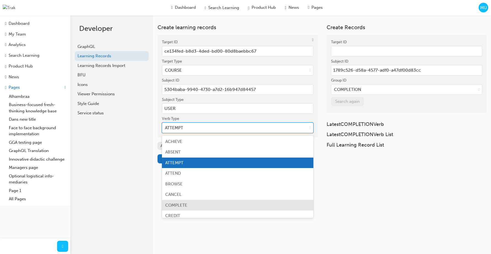
click at [196, 205] on div "COMPLETE" at bounding box center [237, 205] width 151 height 11
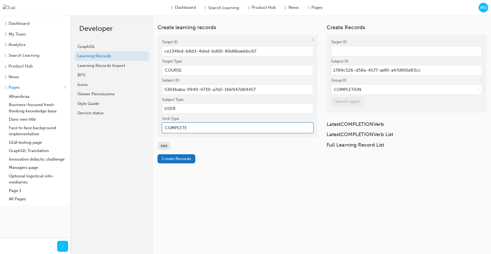
click at [212, 188] on div "Create learning records Target ID ce134fed-b8d3-4ded-bd00-80d8baebbc67 Target T…" at bounding box center [280, 142] width 421 height 254
click at [176, 159] on span "Create Records" at bounding box center [177, 158] width 30 height 5
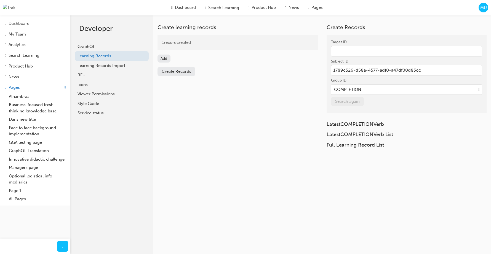
click at [366, 53] on input "Target ID" at bounding box center [406, 51] width 151 height 10
click at [371, 69] on input "1789c526-d58a-4577-adf0-a47df00d83cc" at bounding box center [406, 70] width 151 height 10
paste input "5304baba-9940-4730-a7d2-16b947d84457"
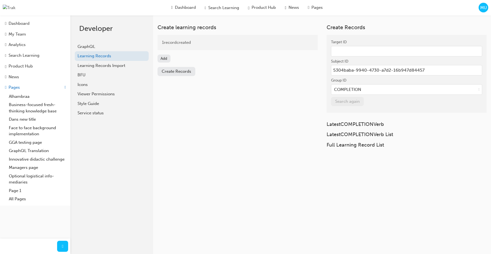
type input "5304baba-9940-4730-a7d2-16b947d84457"
click at [358, 49] on input "Target ID" at bounding box center [406, 51] width 151 height 10
paste input "ce134fed-b8d3-4ded-bd00-80d8baebbc67"
type input "ce134fed-b8d3-4ded-bd00-80d8baebbc67"
click at [358, 102] on button "Search again" at bounding box center [347, 101] width 33 height 9
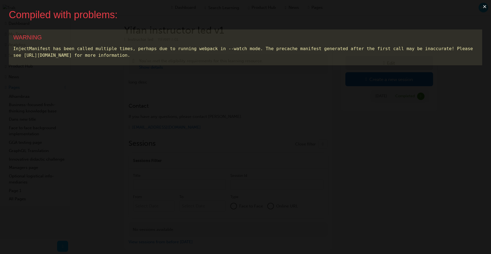
click at [485, 7] on button "×" at bounding box center [484, 6] width 13 height 13
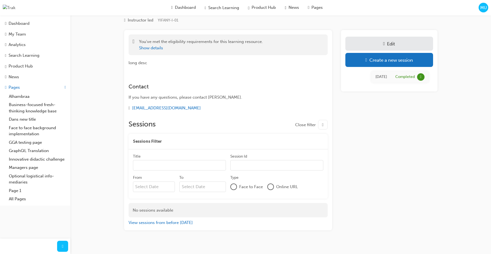
scroll to position [28, 0]
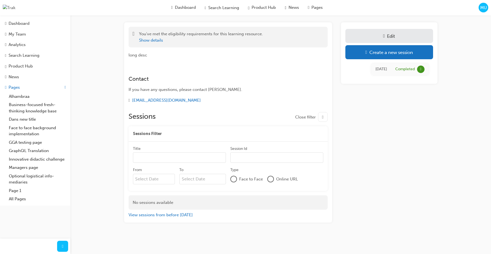
click at [378, 31] on link "Edit" at bounding box center [389, 36] width 88 height 14
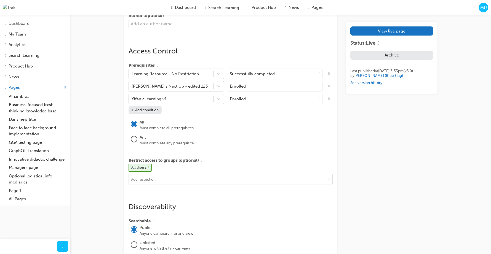
scroll to position [447, 0]
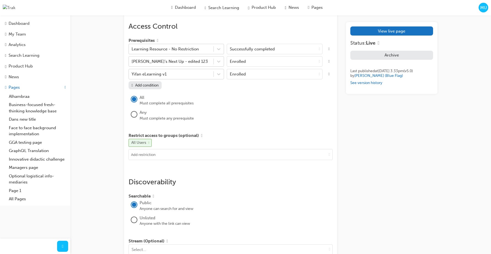
click at [149, 144] on span "cross-icon" at bounding box center [148, 143] width 1 height 3
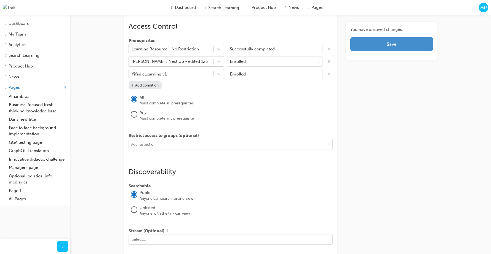
click at [424, 45] on button "Save" at bounding box center [391, 44] width 82 height 14
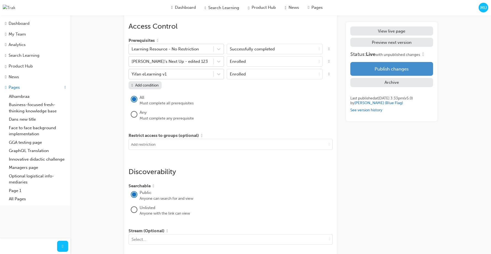
click at [381, 71] on button "Publish changes" at bounding box center [391, 69] width 82 height 14
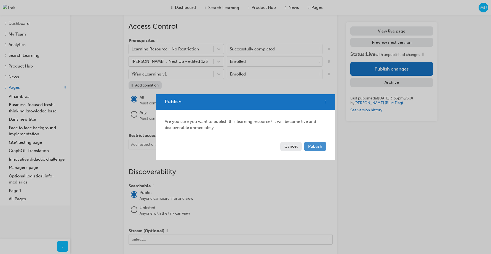
click at [317, 143] on button "Publish" at bounding box center [315, 146] width 22 height 9
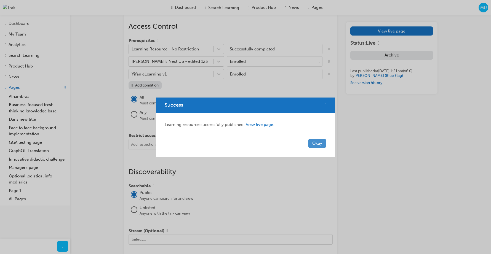
click at [322, 142] on button "Okay" at bounding box center [317, 143] width 18 height 9
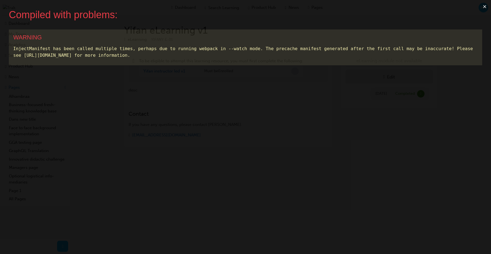
click at [484, 6] on button "×" at bounding box center [484, 6] width 13 height 13
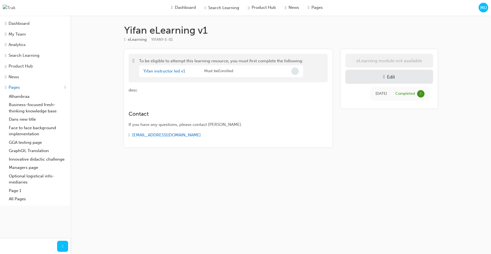
click at [383, 76] on span "pencil-icon" at bounding box center [384, 77] width 2 height 6
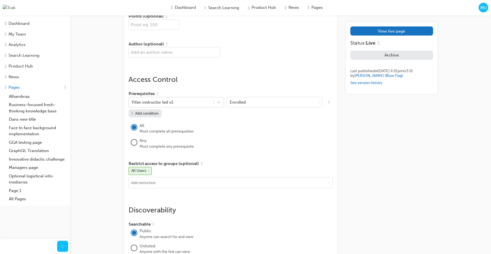
scroll to position [402, 0]
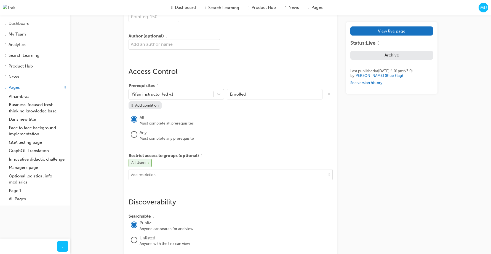
click at [150, 164] on span "cross-icon" at bounding box center [148, 163] width 1 height 3
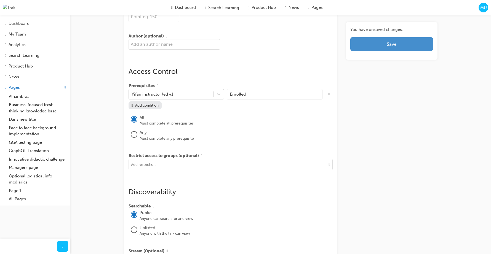
drag, startPoint x: 380, startPoint y: 46, endPoint x: 387, endPoint y: 49, distance: 7.9
click at [380, 46] on button "Save" at bounding box center [391, 44] width 82 height 14
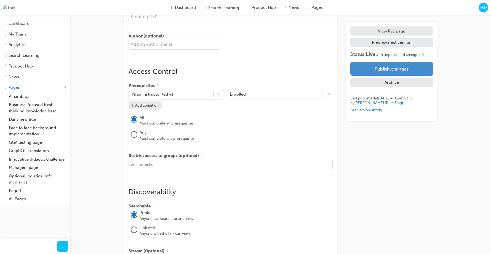
click at [386, 69] on button "Publish changes" at bounding box center [391, 69] width 82 height 14
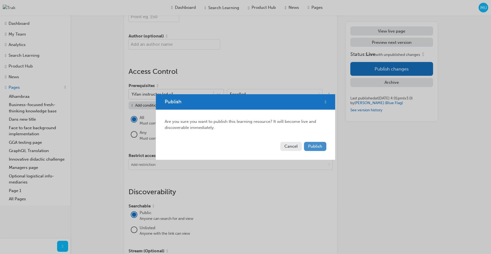
click at [321, 144] on span "Publish" at bounding box center [315, 146] width 14 height 5
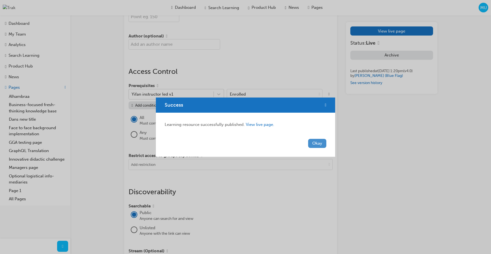
click at [321, 145] on button "Okay" at bounding box center [317, 143] width 18 height 9
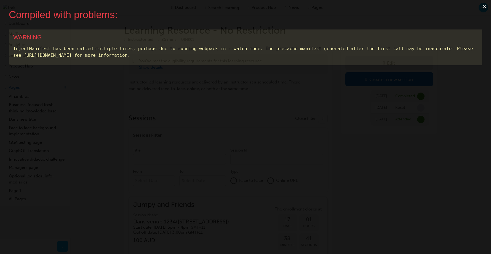
click at [483, 8] on button "×" at bounding box center [484, 6] width 13 height 13
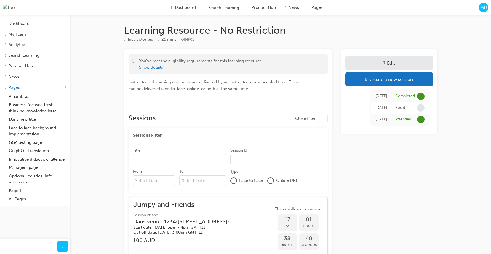
click at [383, 65] on div at bounding box center [384, 63] width 2 height 6
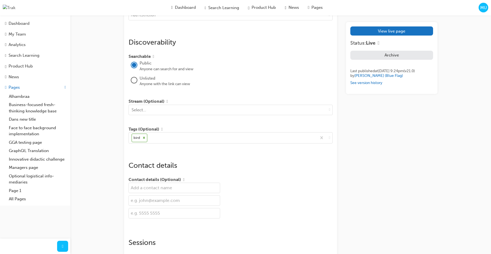
scroll to position [720, 0]
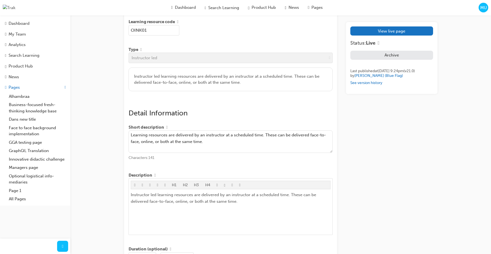
scroll to position [114, 0]
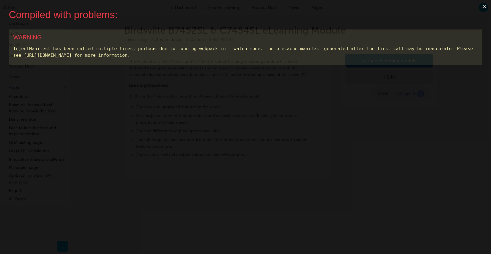
click at [484, 7] on button "×" at bounding box center [484, 6] width 13 height 13
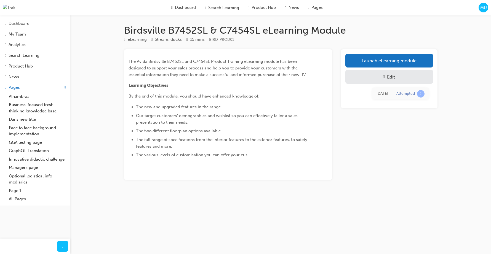
click at [385, 79] on span "pencil-icon" at bounding box center [384, 77] width 2 height 6
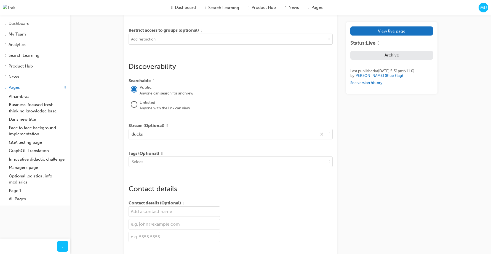
scroll to position [566, 0]
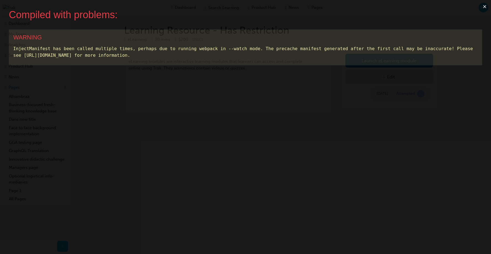
click at [484, 6] on button "×" at bounding box center [484, 6] width 13 height 13
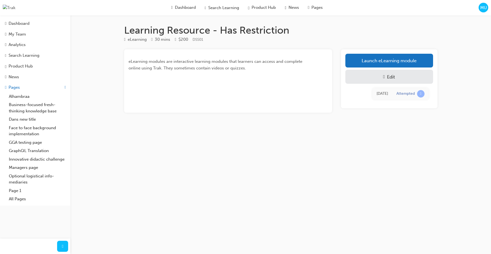
click at [362, 78] on div "Edit" at bounding box center [389, 77] width 79 height 6
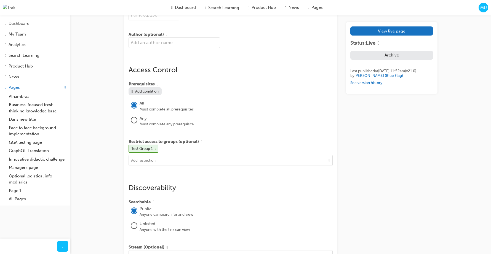
scroll to position [404, 0]
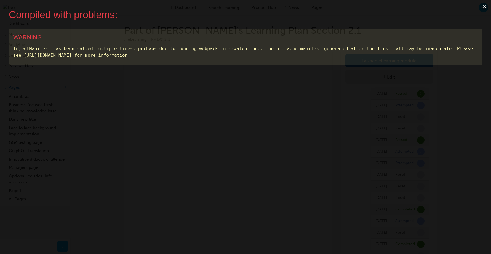
click at [485, 6] on button "×" at bounding box center [484, 6] width 13 height 13
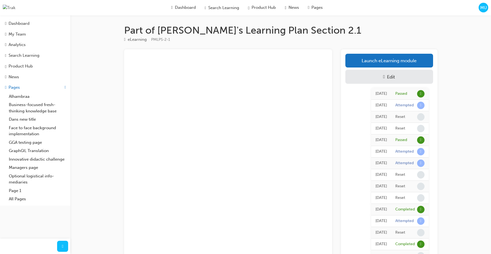
click at [390, 79] on div "Edit" at bounding box center [391, 77] width 8 height 6
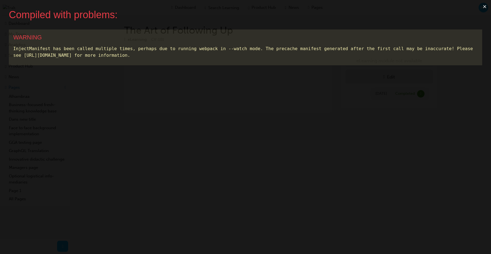
click at [485, 8] on button "×" at bounding box center [484, 6] width 13 height 13
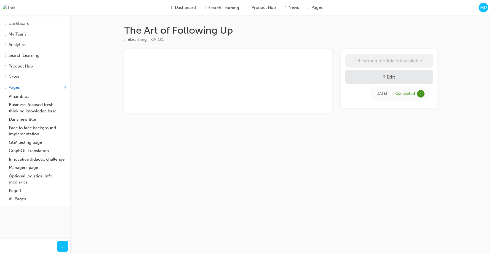
click at [399, 78] on div "Edit" at bounding box center [389, 77] width 79 height 6
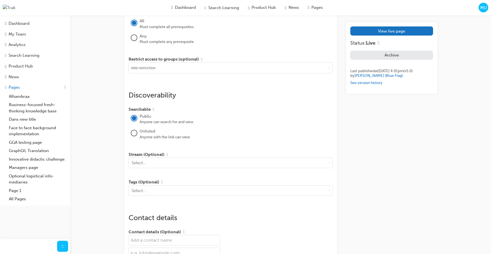
scroll to position [483, 0]
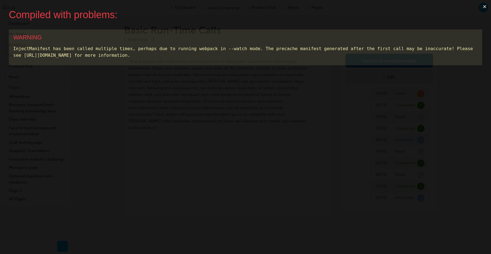
click at [484, 6] on button "×" at bounding box center [484, 6] width 13 height 13
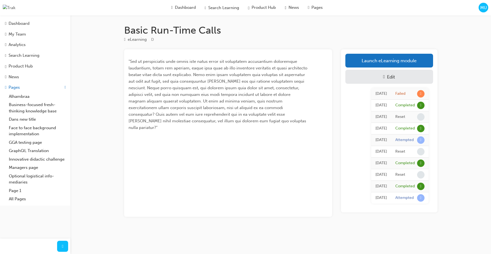
click at [402, 76] on div "Edit" at bounding box center [389, 77] width 79 height 6
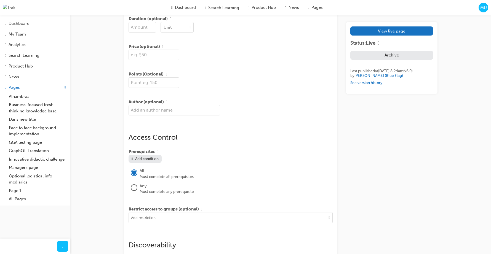
scroll to position [182, 0]
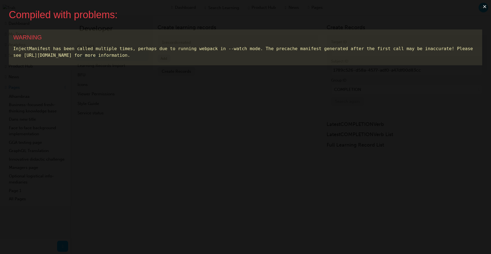
click at [483, 7] on button "×" at bounding box center [484, 6] width 13 height 13
click at [486, 7] on button "×" at bounding box center [484, 6] width 13 height 13
click at [483, 8] on button "×" at bounding box center [484, 6] width 13 height 13
click at [485, 9] on button "×" at bounding box center [484, 6] width 13 height 13
click at [483, 6] on button "×" at bounding box center [484, 6] width 13 height 13
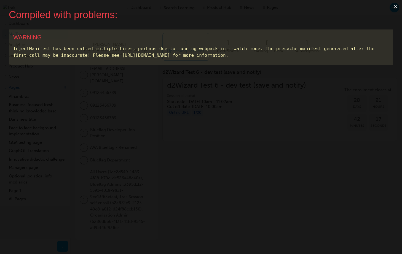
click at [398, 6] on button "×" at bounding box center [396, 6] width 13 height 13
click at [395, 8] on button "×" at bounding box center [396, 6] width 13 height 13
click at [394, 7] on button "×" at bounding box center [396, 6] width 13 height 13
click at [396, 7] on button "×" at bounding box center [396, 6] width 13 height 13
drag, startPoint x: 396, startPoint y: 7, endPoint x: 393, endPoint y: 7, distance: 2.9
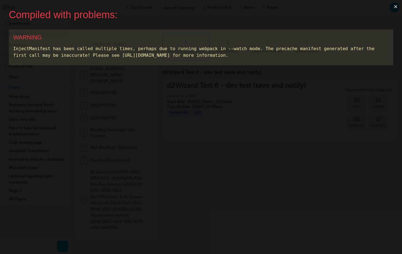
click at [393, 7] on button "×" at bounding box center [396, 6] width 13 height 13
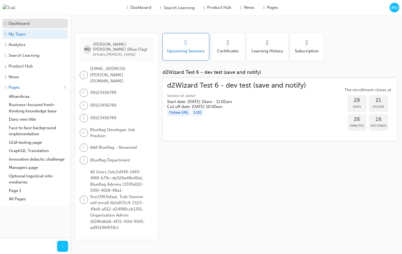
click at [26, 23] on div "Dashboard" at bounding box center [19, 23] width 21 height 6
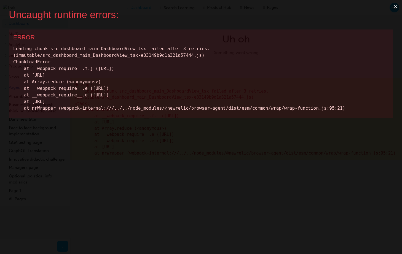
click at [396, 7] on button "×" at bounding box center [396, 6] width 13 height 13
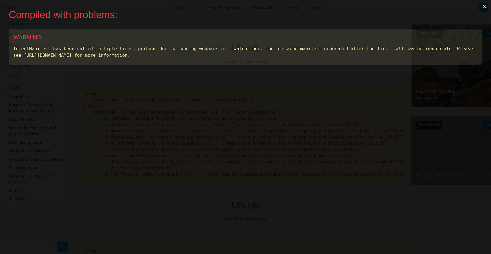
click at [484, 6] on button "×" at bounding box center [484, 6] width 13 height 13
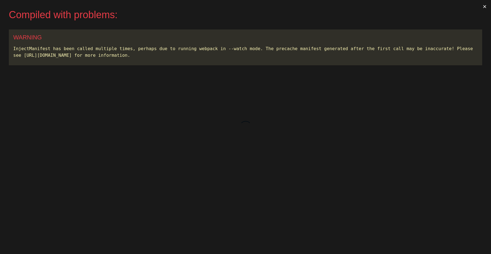
click at [486, 6] on button "×" at bounding box center [484, 6] width 13 height 13
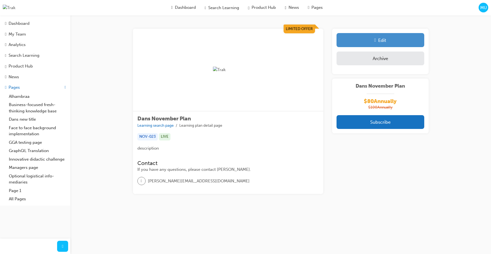
click at [393, 37] on div "Edit" at bounding box center [380, 40] width 79 height 6
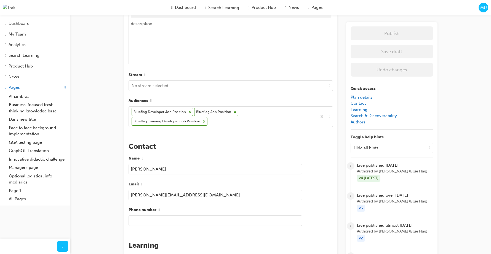
scroll to position [278, 0]
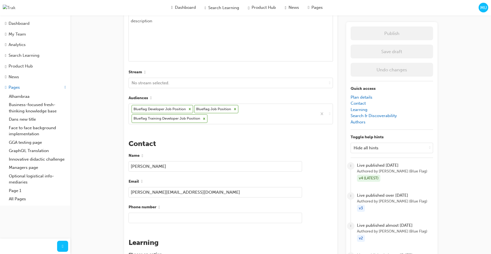
click at [202, 121] on icon at bounding box center [204, 119] width 4 height 4
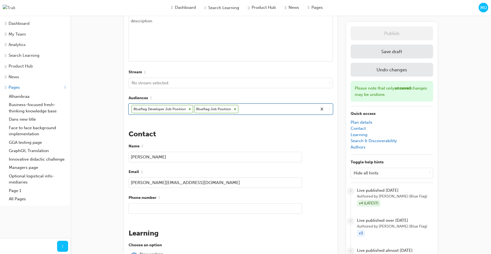
drag, startPoint x: 236, startPoint y: 114, endPoint x: 230, endPoint y: 118, distance: 6.9
click at [236, 111] on icon at bounding box center [235, 109] width 4 height 4
click at [191, 111] on icon at bounding box center [190, 109] width 4 height 4
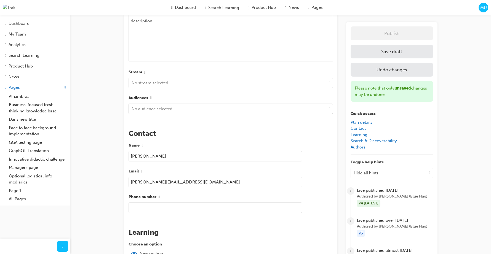
drag, startPoint x: 368, startPoint y: 54, endPoint x: 381, endPoint y: 54, distance: 12.4
click at [369, 54] on button "Save draft" at bounding box center [392, 52] width 82 height 14
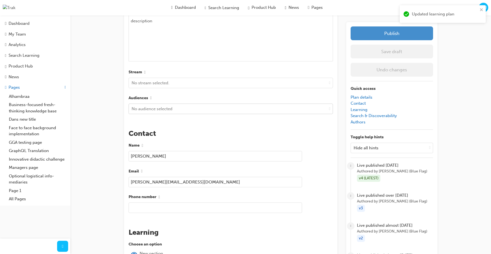
click at [386, 36] on button "Publish" at bounding box center [392, 33] width 82 height 14
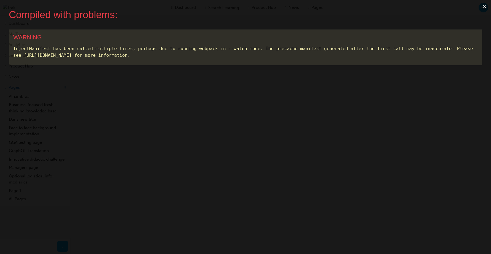
click at [484, 7] on button "×" at bounding box center [484, 6] width 13 height 13
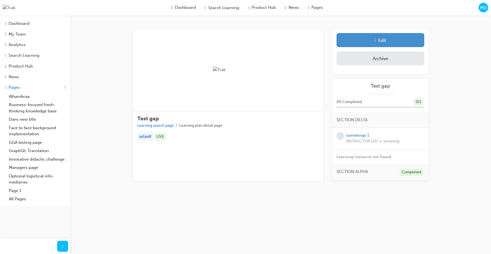
click at [388, 45] on link "Edit" at bounding box center [381, 40] width 88 height 14
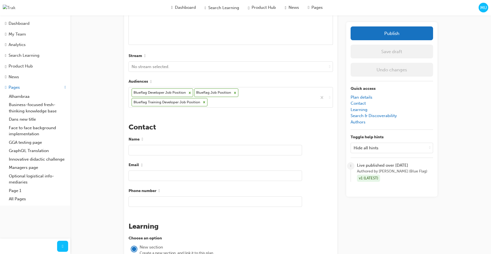
scroll to position [296, 0]
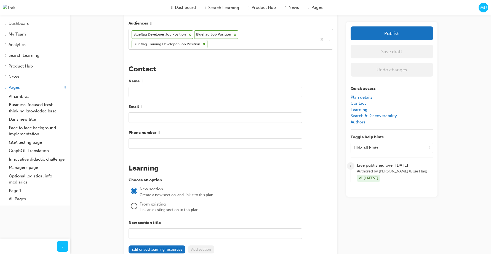
click at [203, 46] on icon at bounding box center [204, 44] width 4 height 4
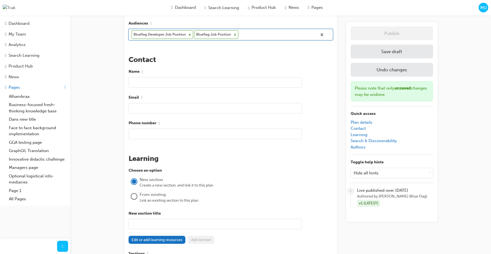
drag, startPoint x: 233, startPoint y: 38, endPoint x: 199, endPoint y: 46, distance: 34.8
click at [233, 37] on icon at bounding box center [235, 35] width 4 height 4
click at [188, 37] on icon at bounding box center [190, 35] width 4 height 4
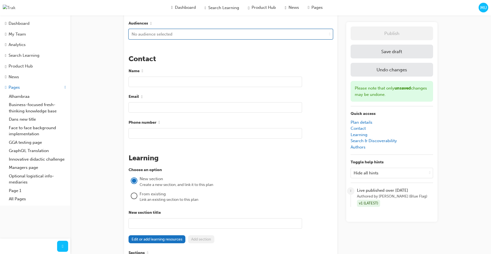
click at [367, 55] on button "Save draft" at bounding box center [392, 52] width 82 height 14
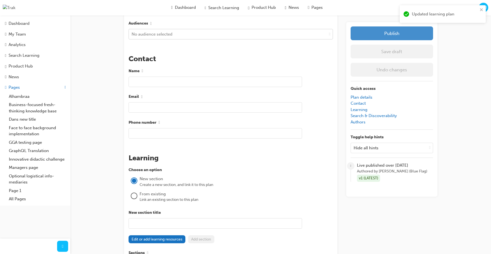
click at [367, 38] on button "Publish" at bounding box center [392, 33] width 82 height 14
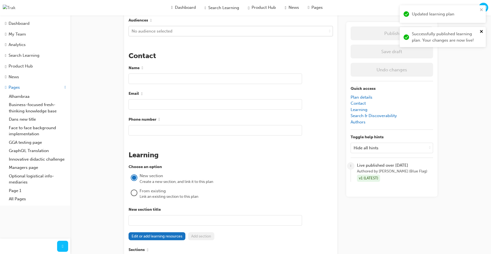
click at [481, 31] on icon "close" at bounding box center [481, 31] width 3 height 3
click at [483, 11] on icon "close" at bounding box center [482, 9] width 4 height 4
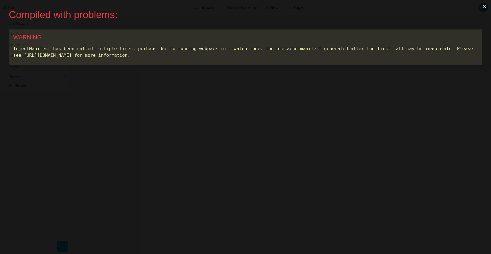
click at [487, 6] on button "×" at bounding box center [484, 6] width 13 height 13
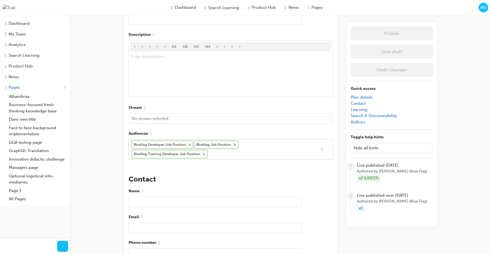
scroll to position [243, 0]
click at [203, 156] on icon at bounding box center [204, 154] width 4 height 4
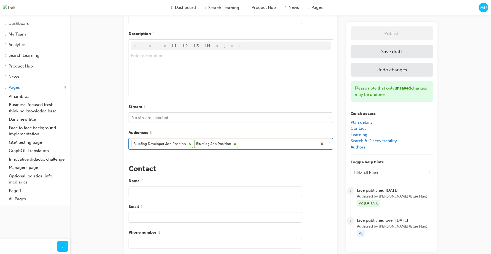
drag, startPoint x: 189, startPoint y: 150, endPoint x: 186, endPoint y: 156, distance: 7.0
click at [189, 146] on icon at bounding box center [190, 144] width 4 height 4
drag, startPoint x: 173, startPoint y: 150, endPoint x: 224, endPoint y: 152, distance: 51.4
click at [173, 146] on icon at bounding box center [172, 144] width 4 height 4
drag, startPoint x: 382, startPoint y: 54, endPoint x: 378, endPoint y: 67, distance: 13.7
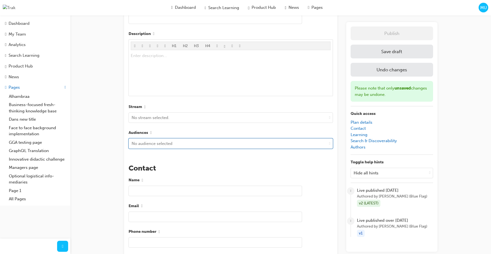
click at [382, 54] on button "Save draft" at bounding box center [392, 52] width 82 height 14
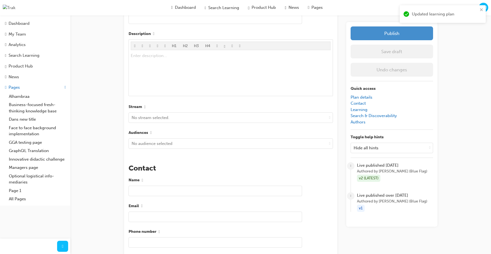
click at [385, 36] on button "Publish" at bounding box center [392, 33] width 82 height 14
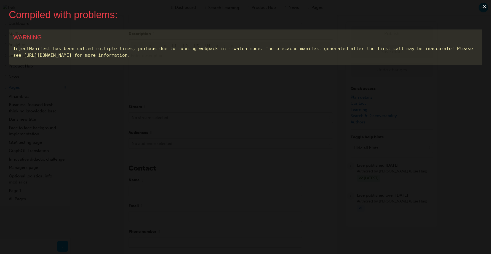
scroll to position [0, 0]
click at [487, 7] on button "×" at bounding box center [484, 6] width 13 height 13
click at [485, 8] on button "×" at bounding box center [484, 6] width 13 height 13
click at [487, 7] on button "×" at bounding box center [484, 6] width 13 height 13
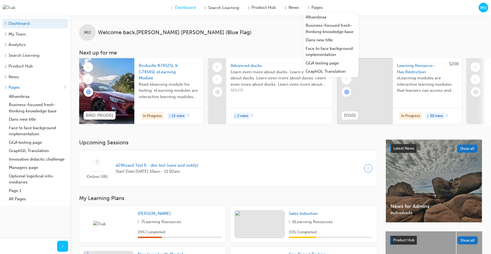
click at [431, 24] on div "MU Welcome back , Marc Umali (Blue Flag)" at bounding box center [280, 27] width 421 height 25
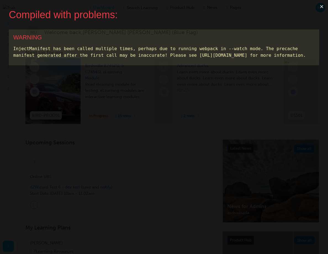
click at [275, 22] on div "Compiled with problems: × WARNING InjectManifest has been called multiple times…" at bounding box center [164, 127] width 328 height 254
click at [290, 7] on button "×" at bounding box center [321, 6] width 13 height 13
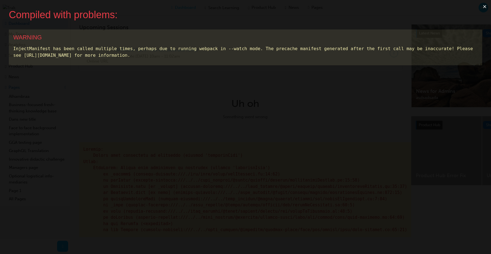
click at [290, 7] on button "×" at bounding box center [484, 6] width 13 height 13
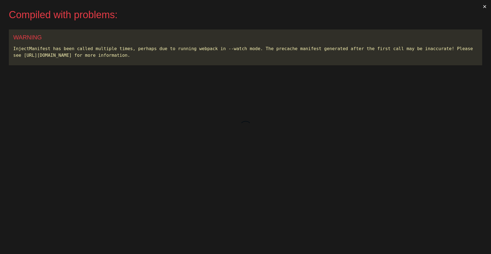
click at [485, 7] on button "×" at bounding box center [484, 6] width 13 height 13
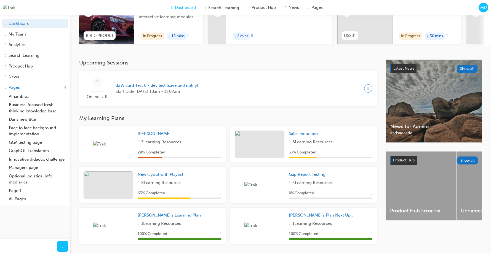
scroll to position [100, 0]
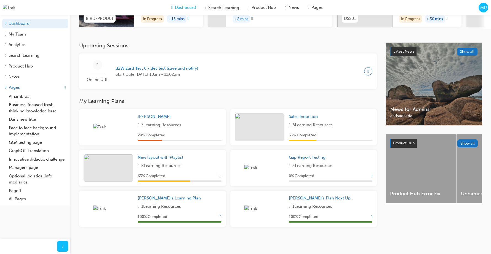
click at [220, 175] on span "Show Progress" at bounding box center [220, 176] width 1 height 5
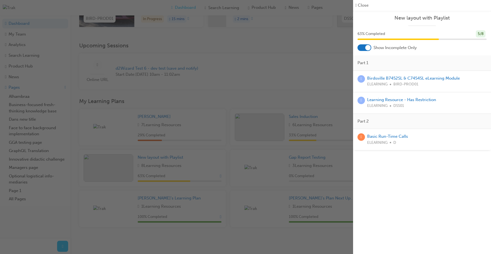
click at [367, 47] on div at bounding box center [368, 48] width 6 height 6
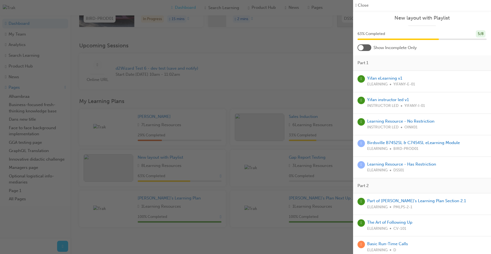
click at [368, 47] on div at bounding box center [365, 47] width 14 height 7
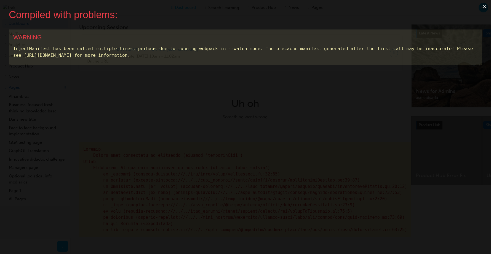
scroll to position [0, 0]
click at [483, 6] on button "×" at bounding box center [484, 6] width 13 height 13
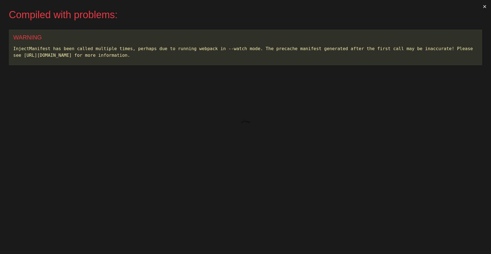
click at [483, 7] on button "×" at bounding box center [484, 6] width 13 height 13
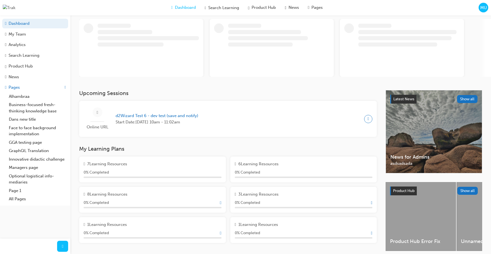
scroll to position [40, 0]
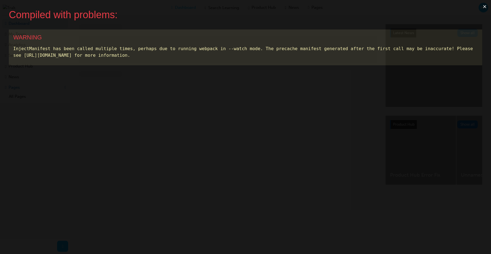
click at [484, 7] on button "×" at bounding box center [484, 6] width 13 height 13
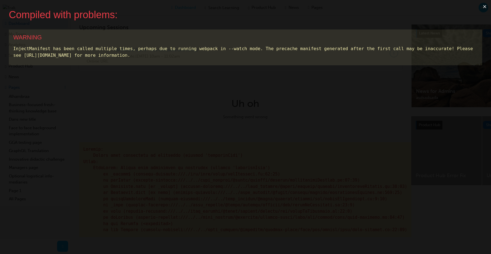
click at [484, 7] on button "×" at bounding box center [484, 6] width 13 height 13
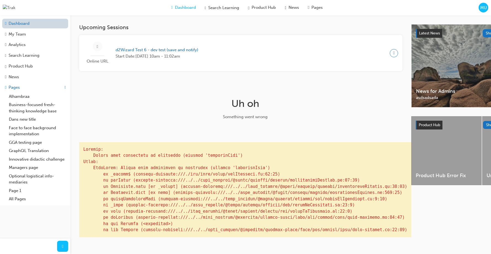
click at [26, 27] on link "Dashboard" at bounding box center [35, 24] width 66 height 10
click at [22, 31] on div "My Team" at bounding box center [35, 34] width 60 height 6
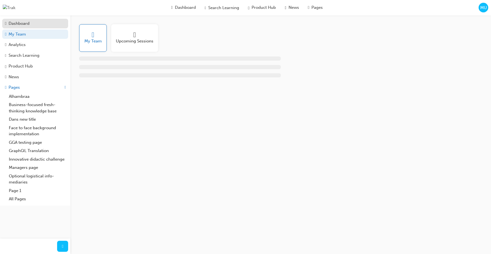
click at [23, 25] on div "Dashboard" at bounding box center [19, 23] width 21 height 6
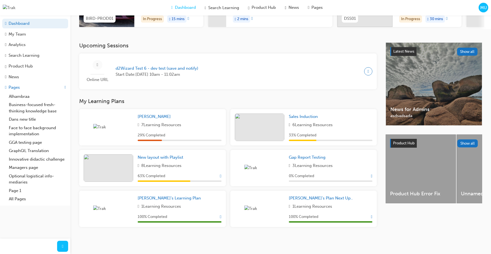
scroll to position [100, 0]
click at [168, 157] on span "New layout with Playlist" at bounding box center [161, 157] width 46 height 5
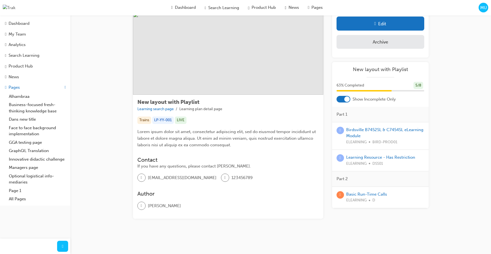
scroll to position [22, 0]
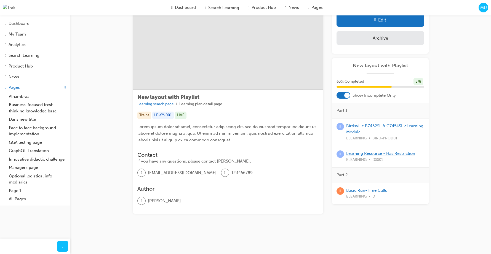
click at [350, 154] on link "Learning Resource - Has Restriction" at bounding box center [380, 153] width 69 height 5
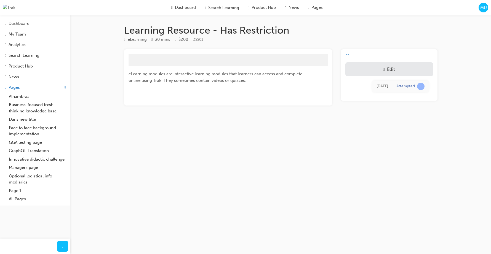
click at [381, 66] on link "Edit" at bounding box center [389, 69] width 88 height 14
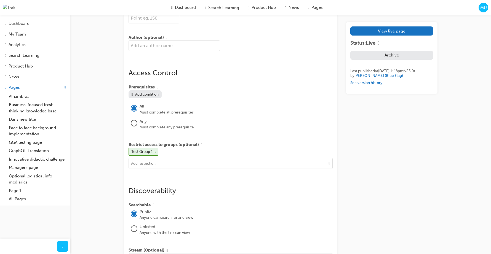
scroll to position [402, 0]
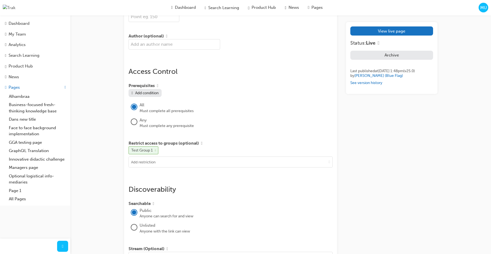
click at [156, 152] on span "cross-icon" at bounding box center [155, 150] width 1 height 3
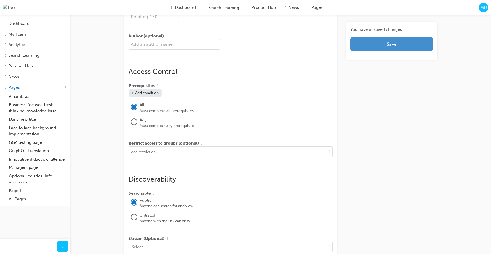
drag, startPoint x: 391, startPoint y: 46, endPoint x: 388, endPoint y: 50, distance: 4.6
click at [391, 46] on span "Save" at bounding box center [392, 44] width 10 height 6
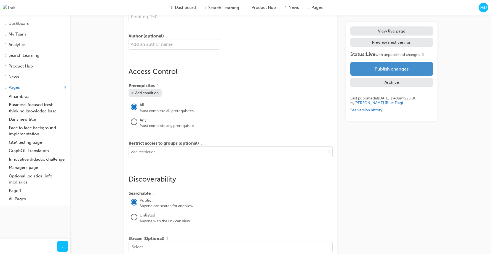
click at [382, 71] on button "Publish changes" at bounding box center [391, 69] width 82 height 14
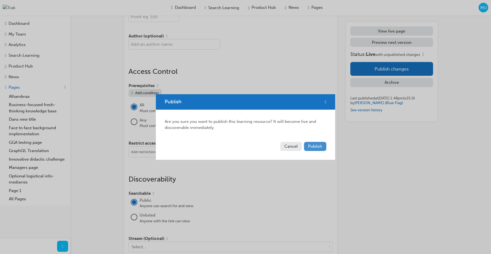
click at [309, 146] on span "Publish" at bounding box center [315, 146] width 14 height 5
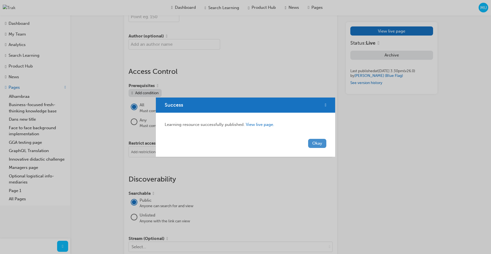
click at [321, 145] on button "Okay" at bounding box center [317, 143] width 18 height 9
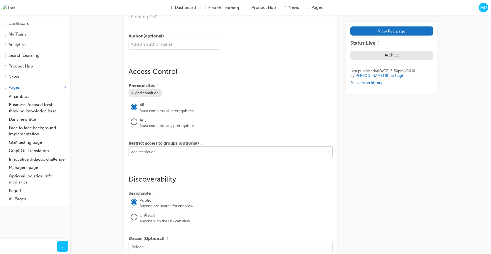
click at [173, 157] on input at bounding box center [231, 152] width 204 height 10
type input "test"
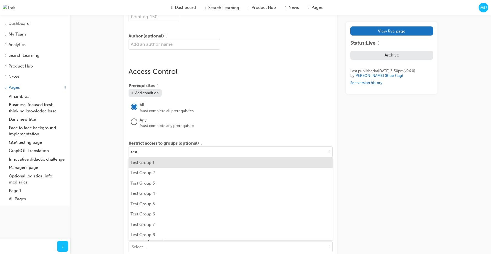
drag, startPoint x: 172, startPoint y: 171, endPoint x: 236, endPoint y: 163, distance: 64.5
click at [172, 168] on li "Test Group 1" at bounding box center [231, 163] width 204 height 10
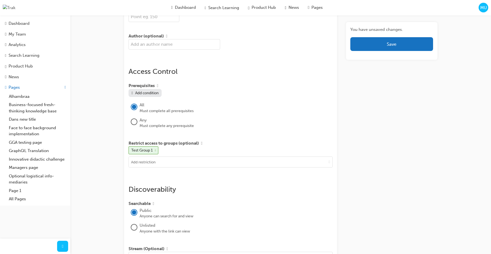
drag, startPoint x: 374, startPoint y: 105, endPoint x: 384, endPoint y: 73, distance: 33.5
click at [375, 103] on div "You have unsaved changes. Save" at bounding box center [391, 84] width 91 height 925
click at [387, 46] on span "Save" at bounding box center [392, 44] width 10 height 6
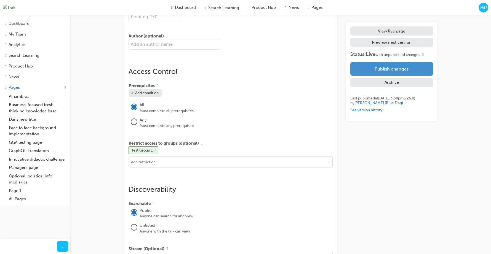
click at [376, 73] on button "Publish changes" at bounding box center [391, 69] width 82 height 14
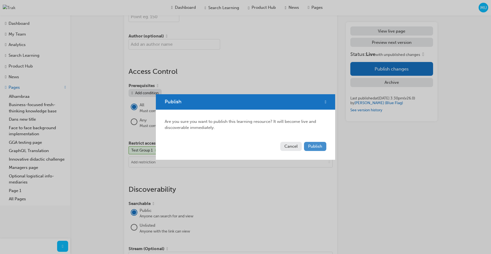
click at [321, 145] on span "Publish" at bounding box center [315, 146] width 14 height 5
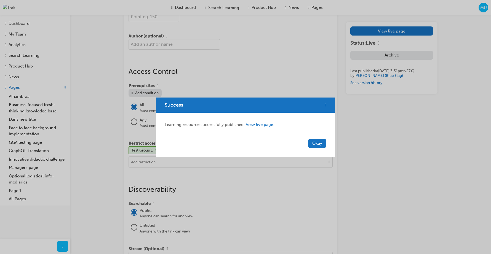
click at [321, 145] on button "Okay" at bounding box center [317, 143] width 18 height 9
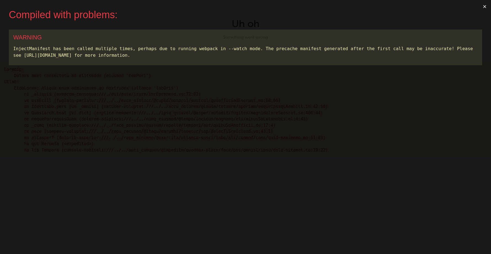
scroll to position [0, 0]
click at [483, 6] on button "×" at bounding box center [484, 6] width 13 height 13
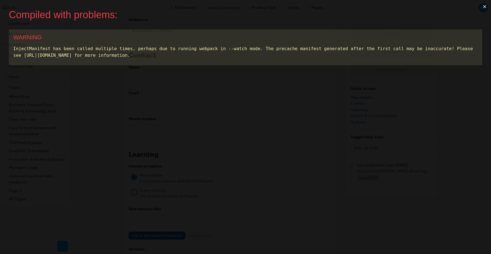
click at [485, 7] on button "×" at bounding box center [484, 6] width 13 height 13
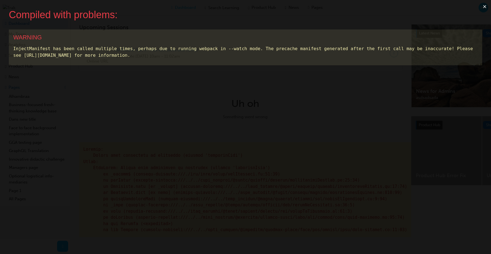
click at [480, 6] on button "×" at bounding box center [484, 6] width 13 height 13
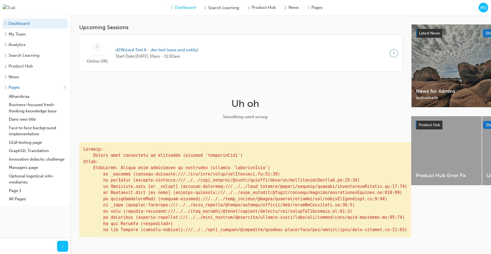
scroll to position [9, 0]
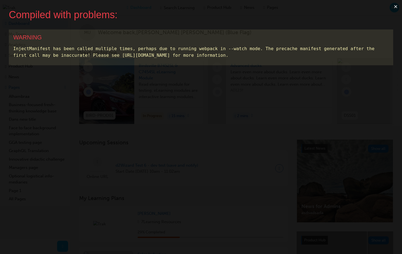
click at [397, 6] on button "×" at bounding box center [396, 6] width 13 height 13
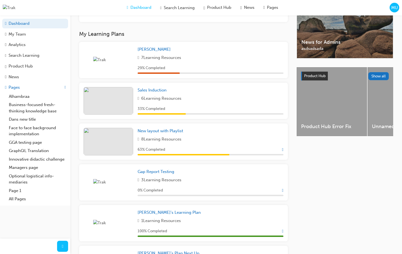
scroll to position [172, 0]
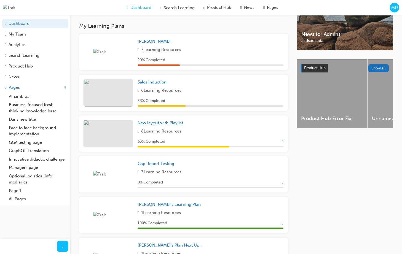
click at [282, 144] on span "Show Progress" at bounding box center [282, 141] width 1 height 5
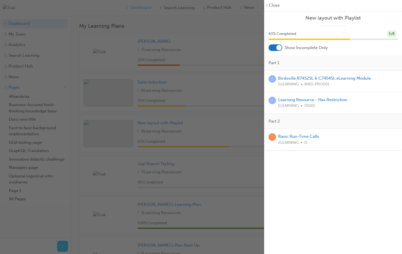
click at [278, 49] on div at bounding box center [279, 48] width 6 height 6
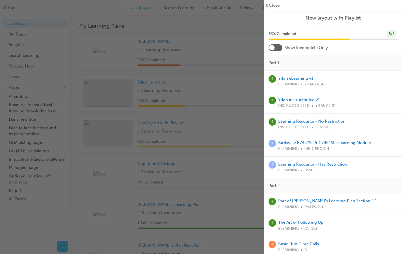
click at [278, 49] on div at bounding box center [276, 47] width 14 height 7
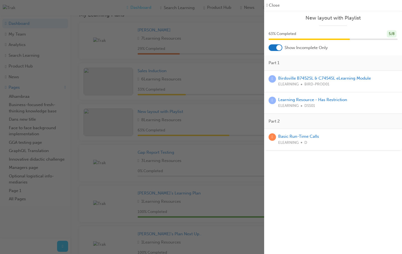
scroll to position [183, 0]
